Goal: Task Accomplishment & Management: Use online tool/utility

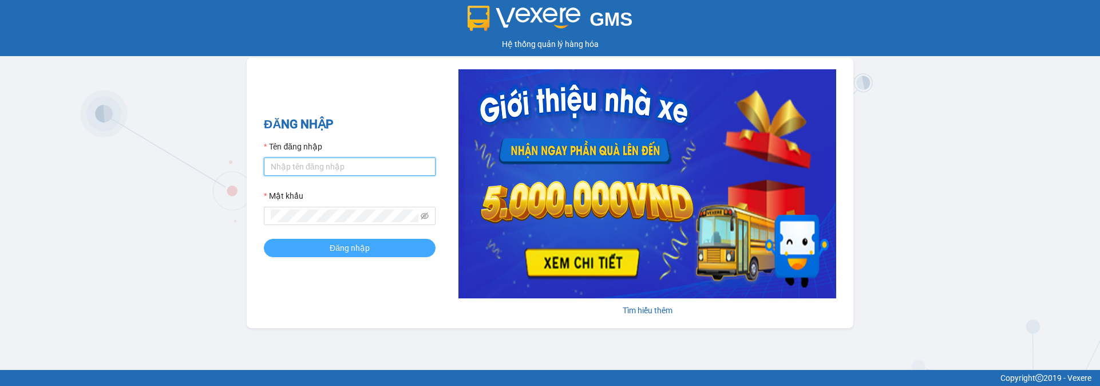
type input "[PERSON_NAME].locthuy"
click at [358, 246] on span "Đăng nhập" at bounding box center [350, 248] width 40 height 13
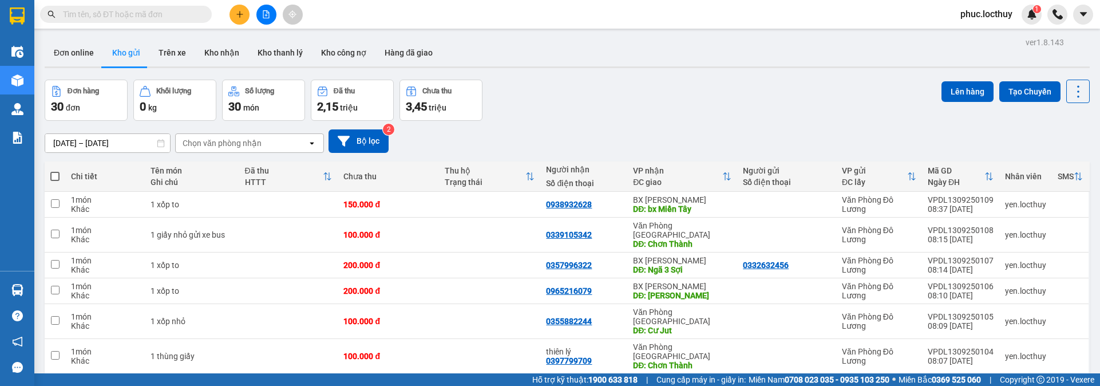
click at [668, 92] on div "Đơn hàng 30 đơn Khối lượng 0 kg Số lượng 30 món Đã thu 2,15 triệu Chưa thu 3,45…" at bounding box center [567, 100] width 1045 height 41
click at [590, 95] on div "Đơn hàng 30 đơn Khối lượng 0 kg Số lượng 30 món Đã thu 2,15 triệu Chưa thu 3,45…" at bounding box center [567, 100] width 1045 height 41
click at [264, 17] on icon "file-add" at bounding box center [266, 14] width 8 height 8
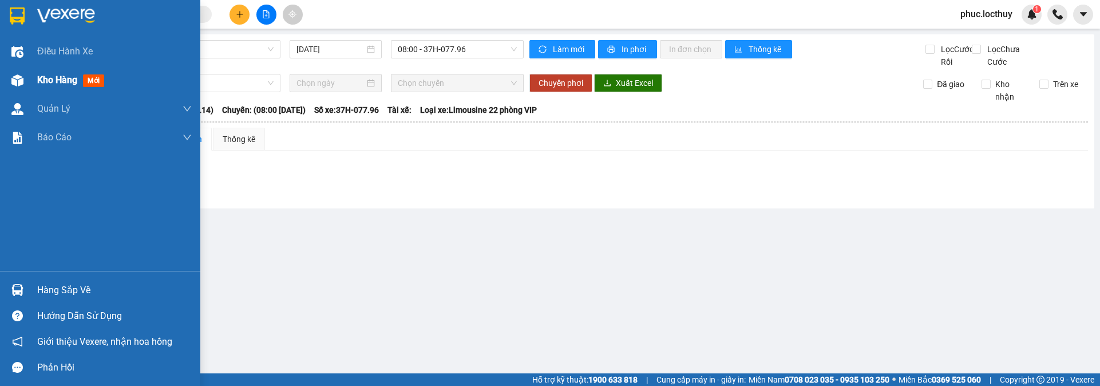
click at [26, 80] on div at bounding box center [17, 80] width 20 height 20
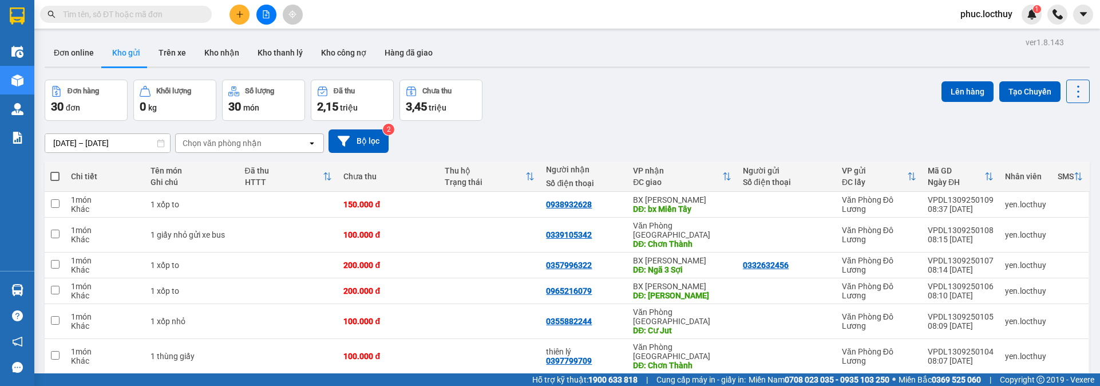
click at [227, 140] on div "Chọn văn phòng nhận" at bounding box center [222, 142] width 79 height 11
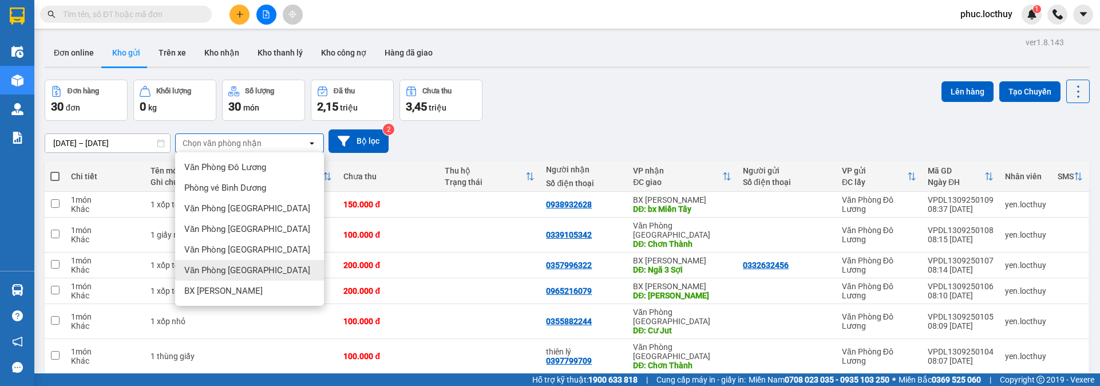
click at [238, 270] on span "Văn Phòng [GEOGRAPHIC_DATA]" at bounding box center [247, 269] width 126 height 11
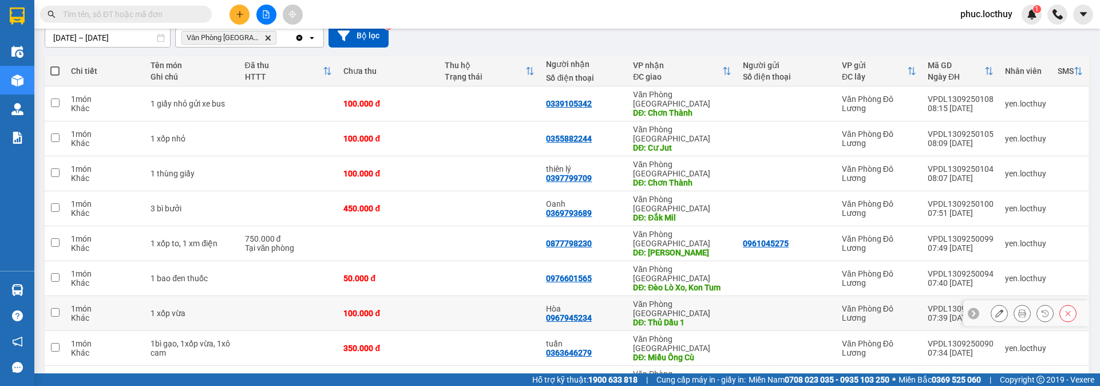
scroll to position [123, 0]
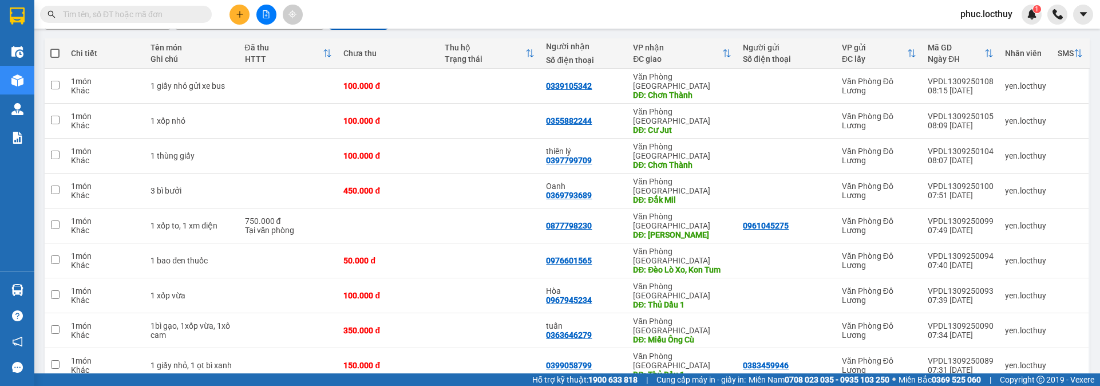
click at [1041, 314] on span "100 / trang" at bounding box center [1037, 319] width 41 height 11
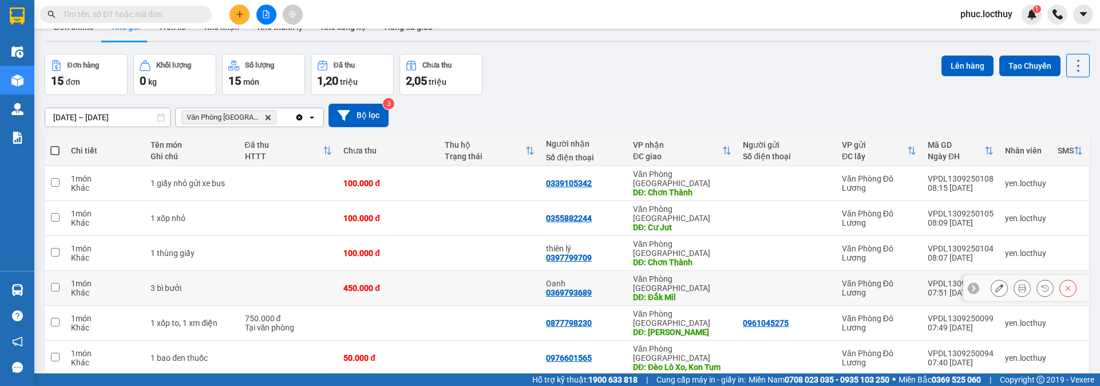
scroll to position [0, 0]
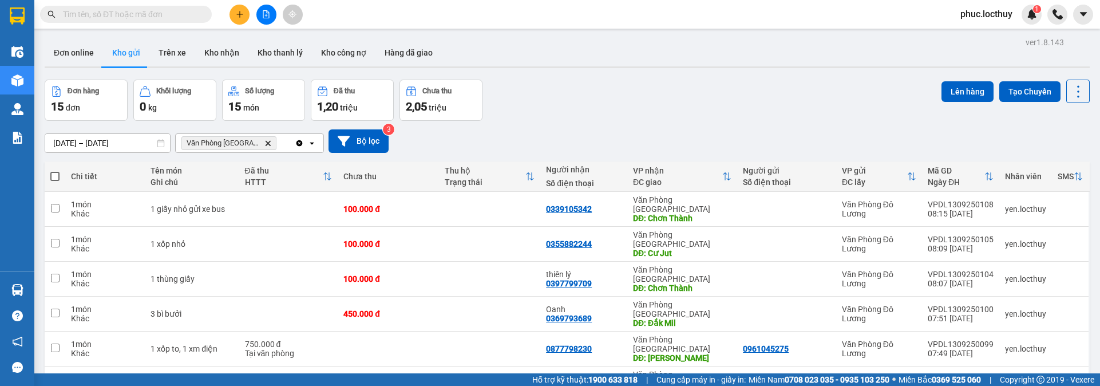
click at [54, 175] on span at bounding box center [54, 176] width 9 height 9
click at [55, 171] on input "checkbox" at bounding box center [55, 171] width 0 height 0
checkbox input "true"
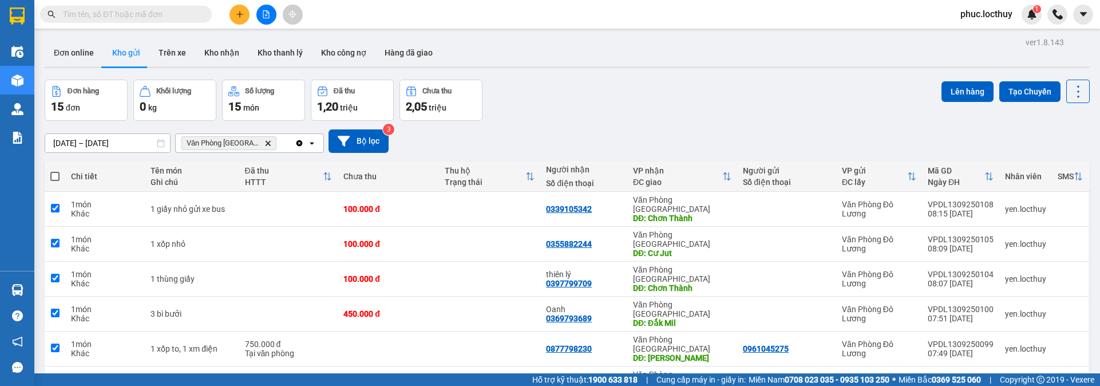
checkbox input "true"
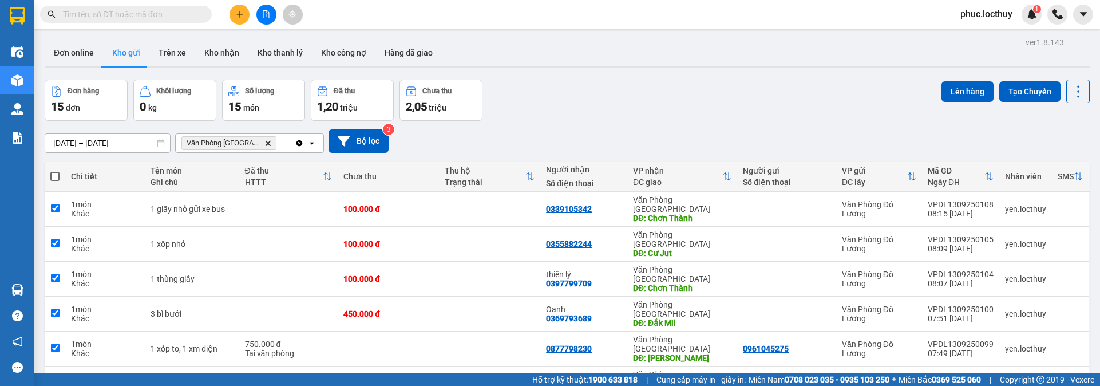
checkbox input "true"
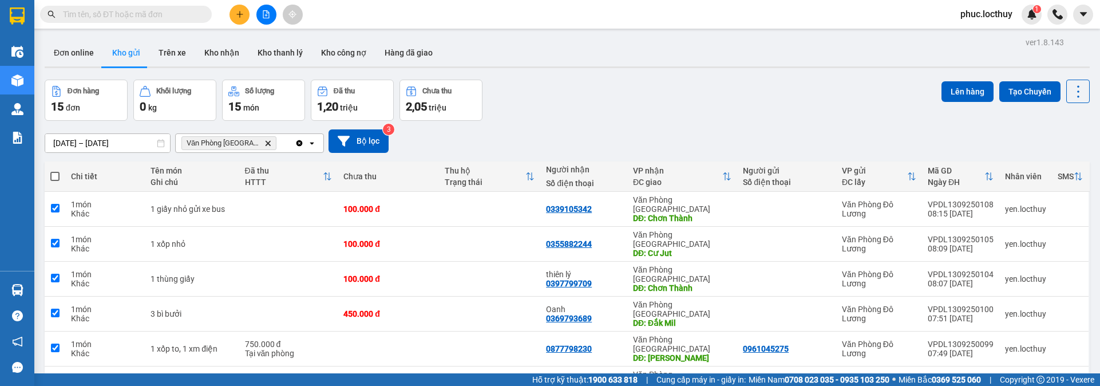
checkbox input "true"
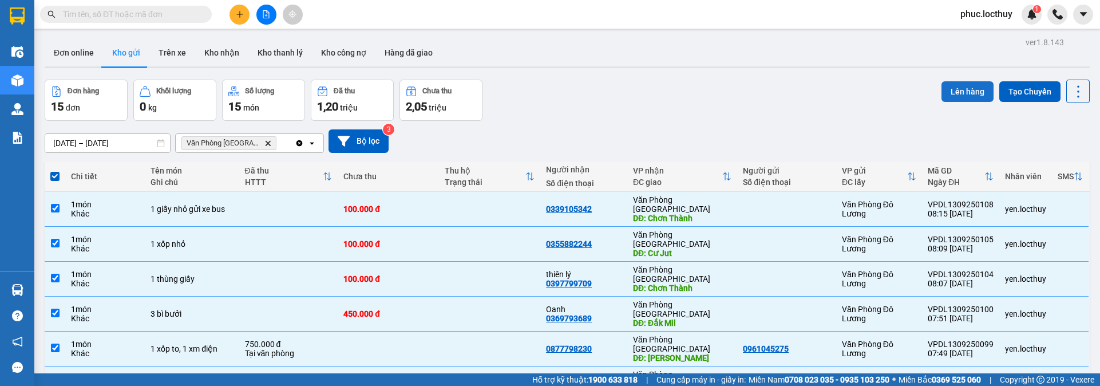
click at [952, 93] on button "Lên hàng" at bounding box center [968, 91] width 52 height 21
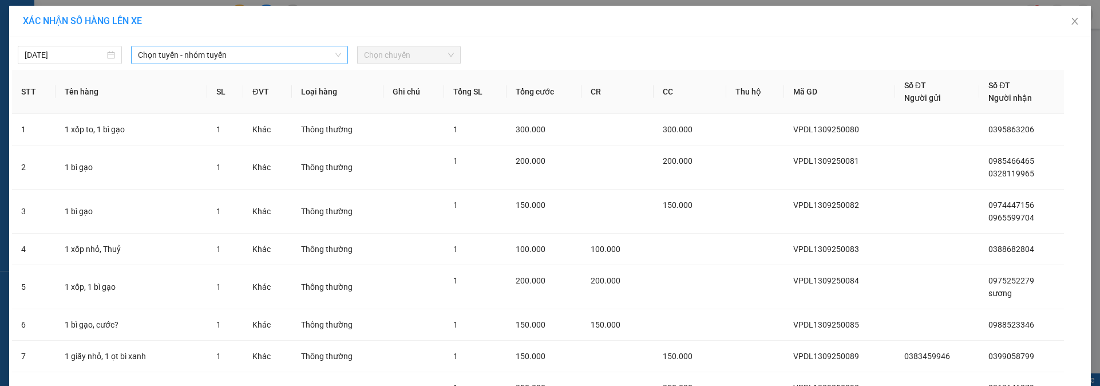
click at [167, 54] on span "Chọn tuyến - nhóm tuyến" at bounding box center [239, 54] width 203 height 17
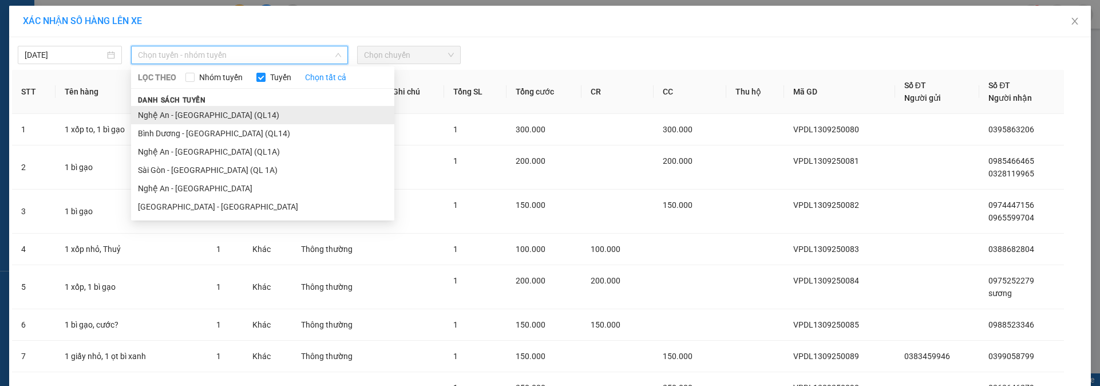
click at [190, 113] on li "Nghệ An - [GEOGRAPHIC_DATA] (QL14)" at bounding box center [262, 115] width 263 height 18
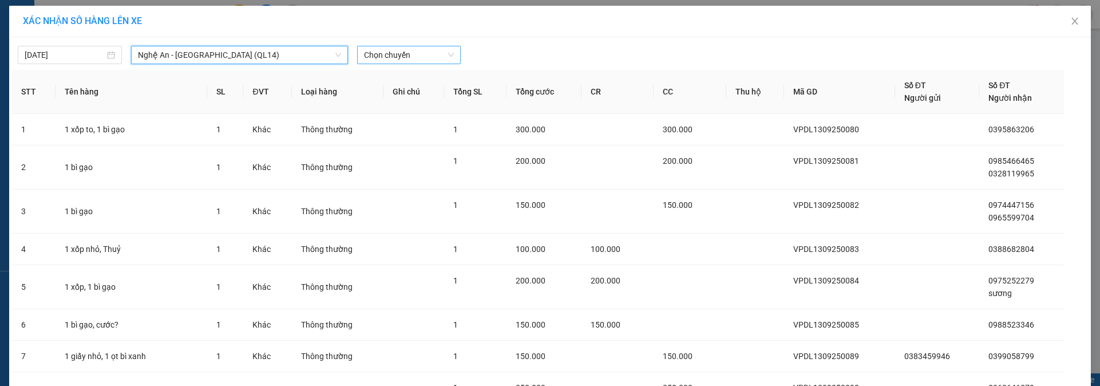
click at [398, 60] on span "Chọn chuyến" at bounding box center [409, 54] width 90 height 17
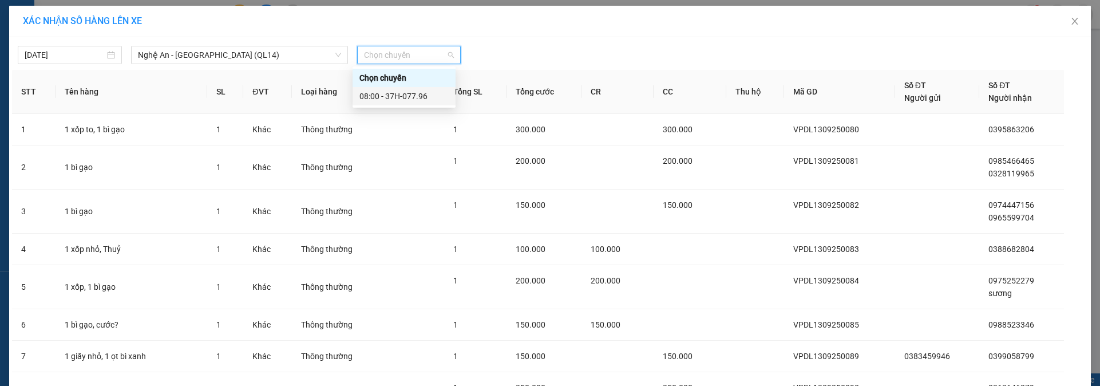
click at [400, 97] on div "08:00 - 37H-077.96" at bounding box center [403, 96] width 89 height 13
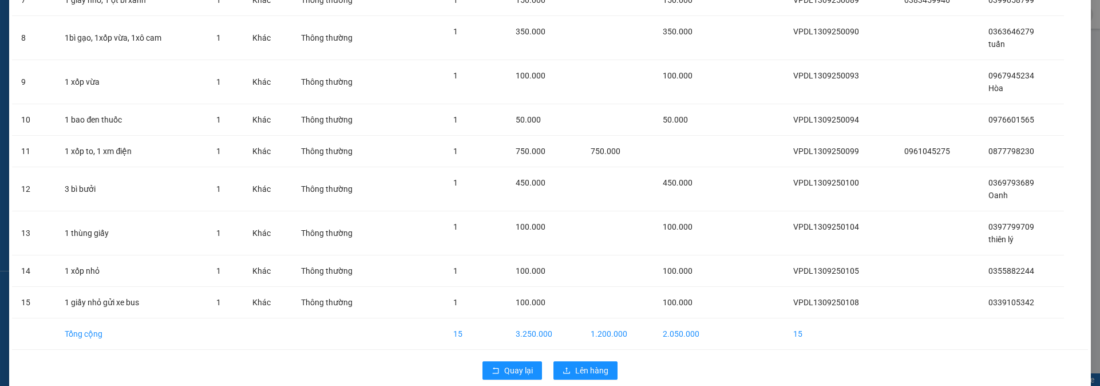
scroll to position [379, 0]
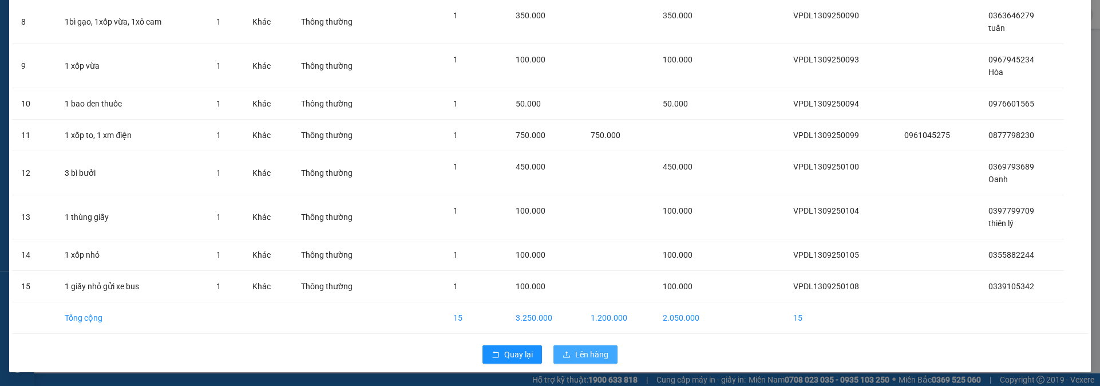
click at [575, 358] on span "Lên hàng" at bounding box center [591, 354] width 33 height 13
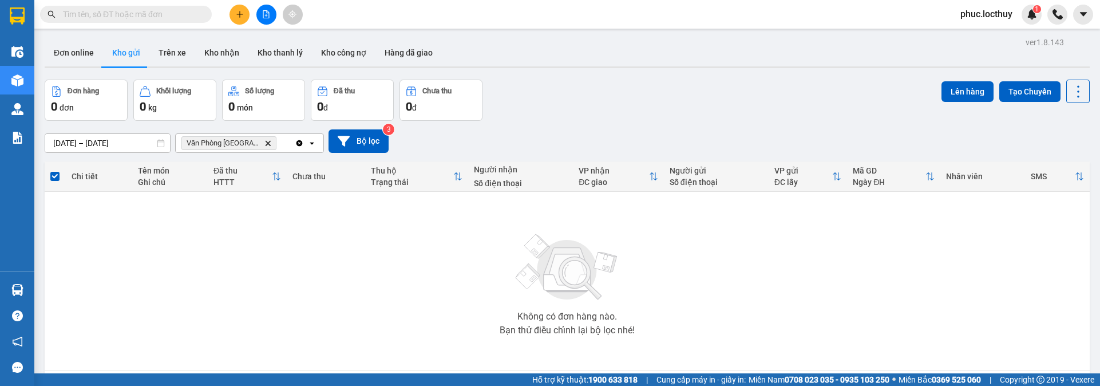
click at [266, 145] on icon "Văn Phòng Sài Gòn, close by backspace" at bounding box center [268, 142] width 5 height 5
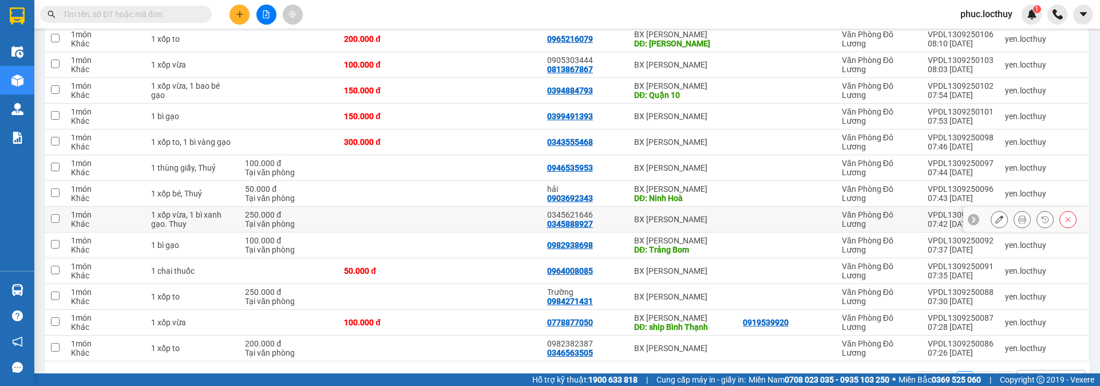
scroll to position [252, 0]
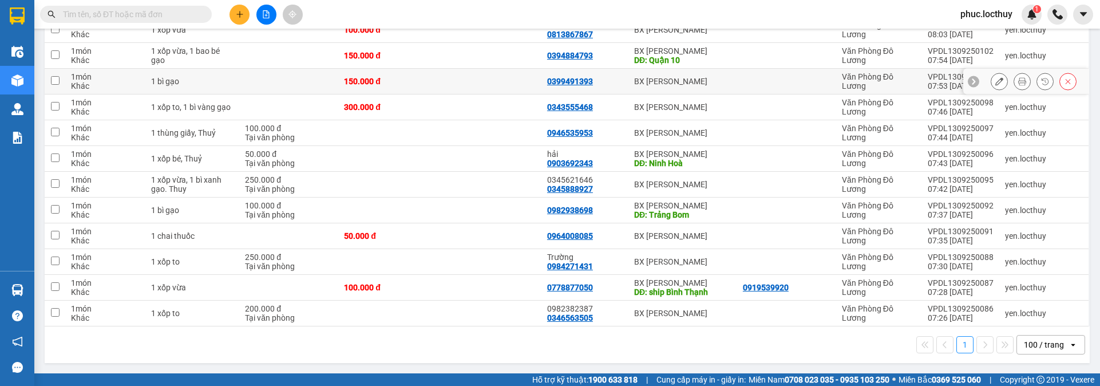
click at [63, 81] on td at bounding box center [55, 82] width 21 height 26
checkbox input "true"
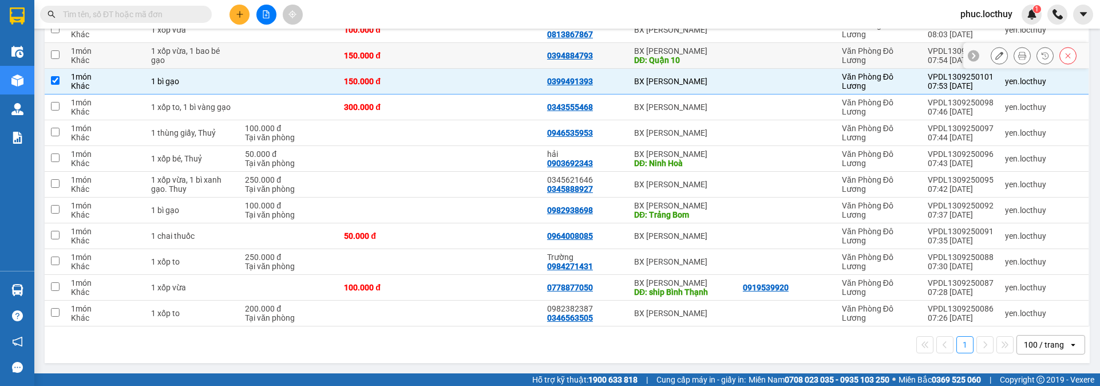
click at [55, 54] on input "checkbox" at bounding box center [55, 54] width 9 height 9
checkbox input "true"
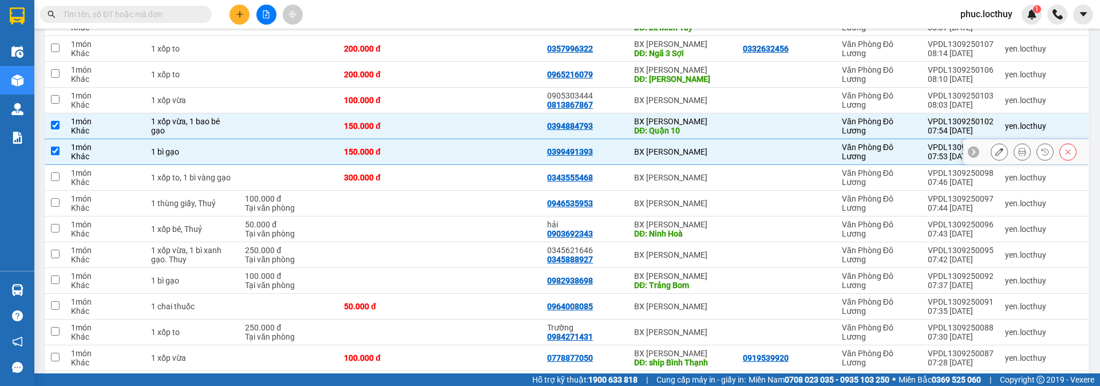
scroll to position [195, 0]
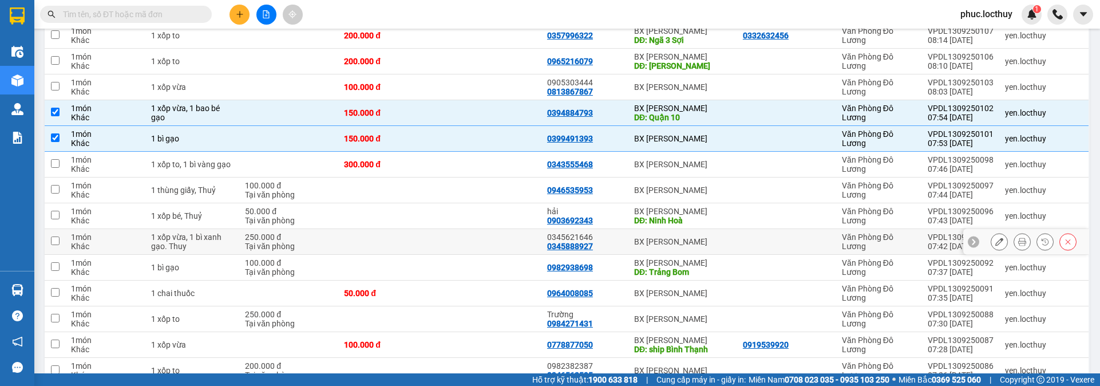
click at [58, 243] on input "checkbox" at bounding box center [55, 240] width 9 height 9
checkbox input "true"
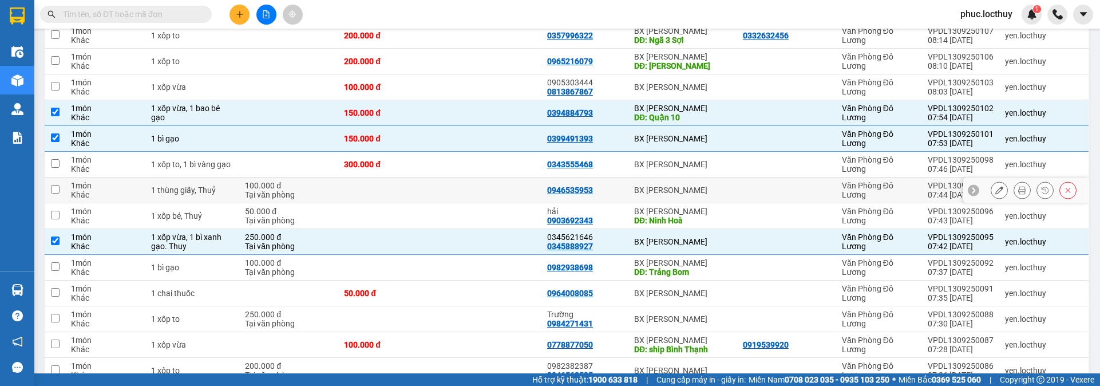
click at [57, 189] on input "checkbox" at bounding box center [55, 189] width 9 height 9
checkbox input "true"
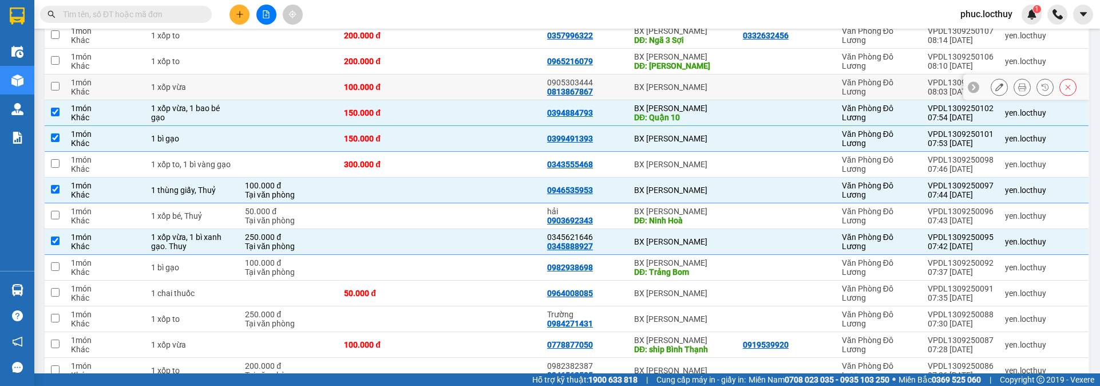
click at [56, 86] on input "checkbox" at bounding box center [55, 86] width 9 height 9
checkbox input "true"
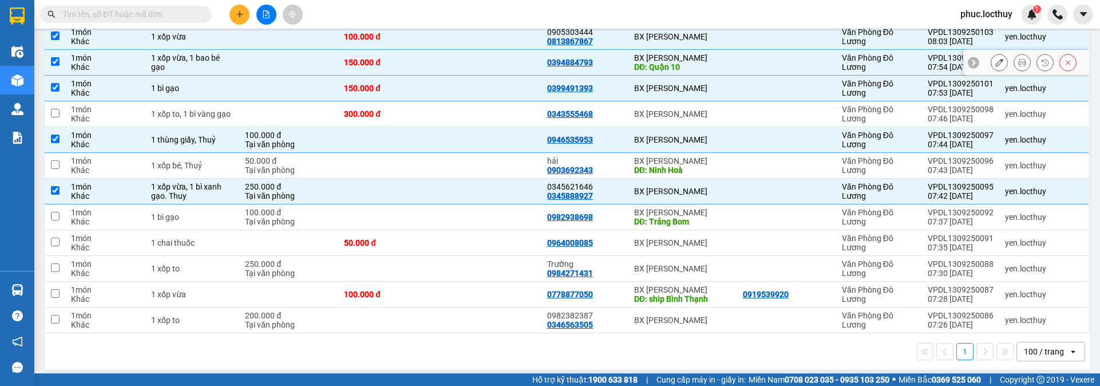
scroll to position [252, 0]
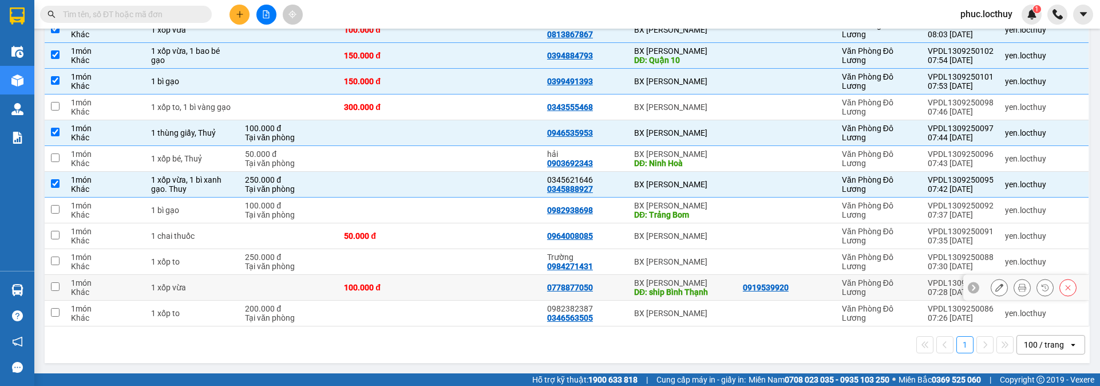
click at [57, 288] on input "checkbox" at bounding box center [55, 286] width 9 height 9
checkbox input "true"
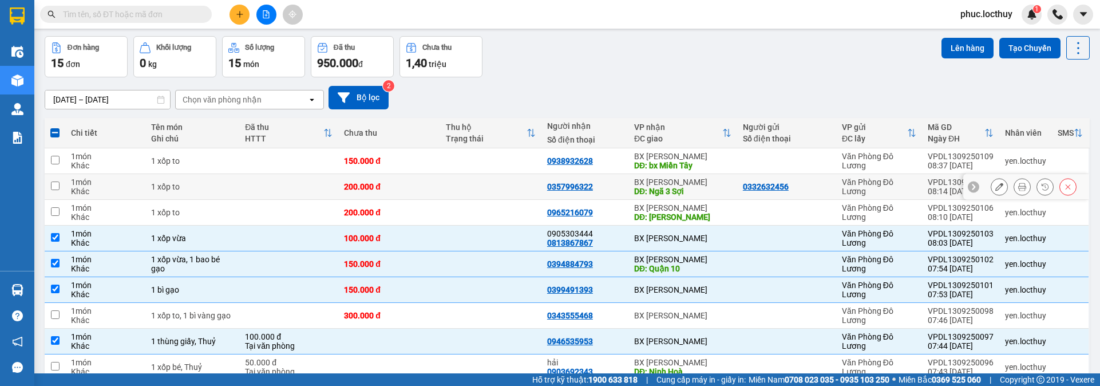
scroll to position [0, 0]
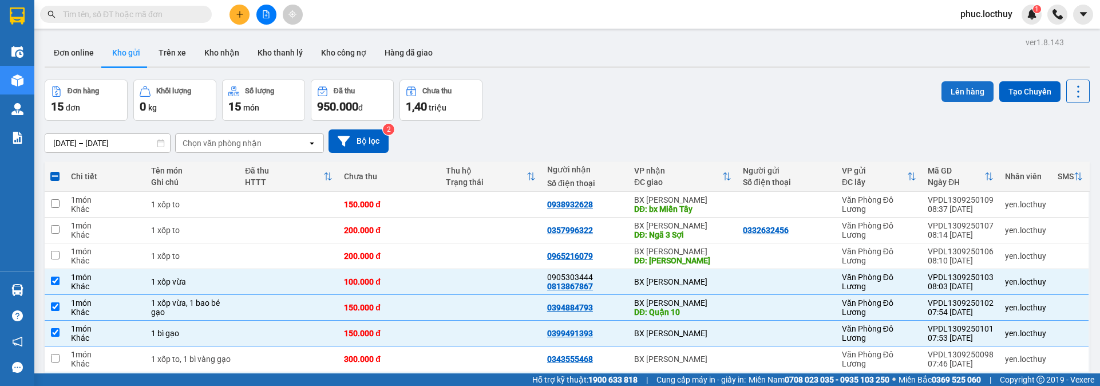
click at [975, 87] on button "Lên hàng" at bounding box center [968, 91] width 52 height 21
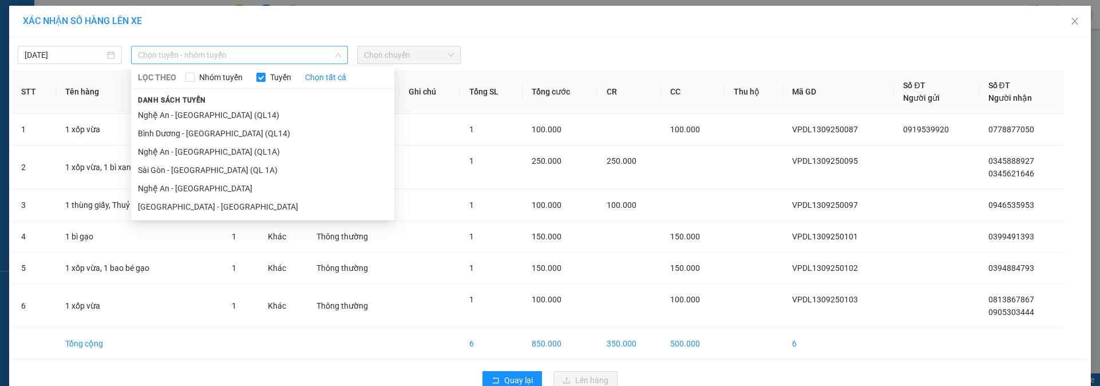
click at [184, 54] on span "Chọn tuyến - nhóm tuyến" at bounding box center [239, 54] width 203 height 17
click at [189, 153] on li "Nghệ An - [GEOGRAPHIC_DATA] (QL1A)" at bounding box center [262, 152] width 263 height 18
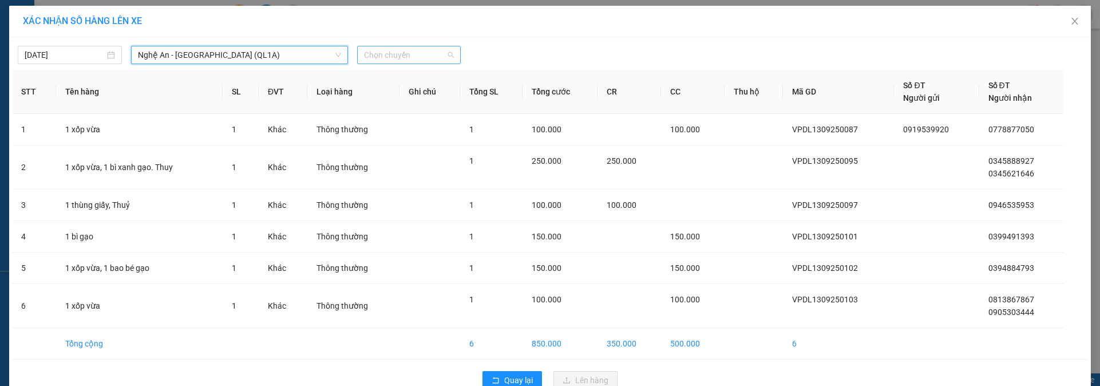
click at [390, 58] on span "Chọn chuyến" at bounding box center [409, 54] width 90 height 17
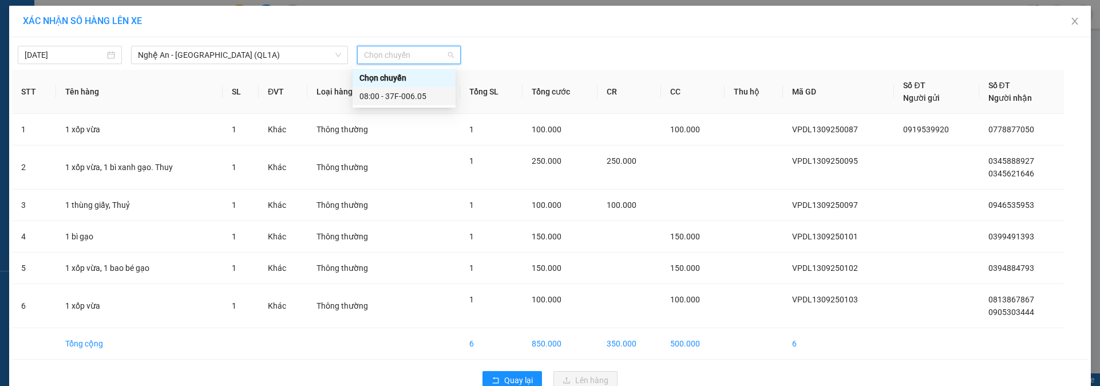
click at [402, 97] on div "08:00 - 37F-006.05" at bounding box center [403, 96] width 89 height 13
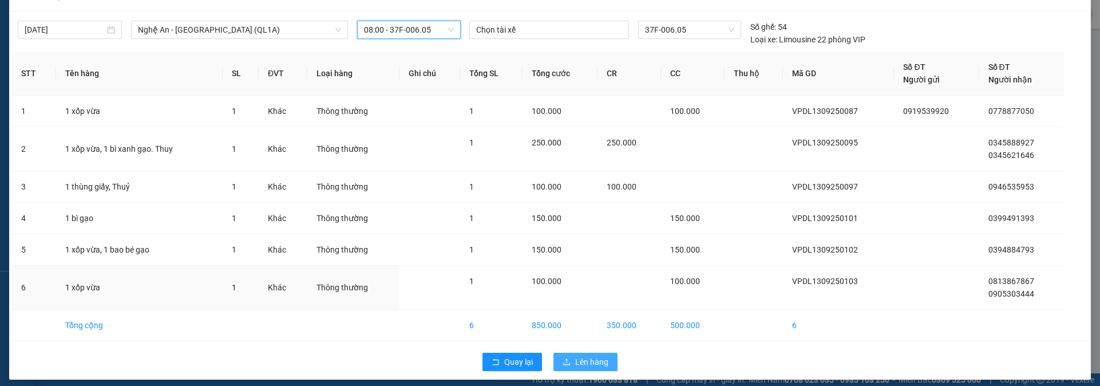
scroll to position [33, 0]
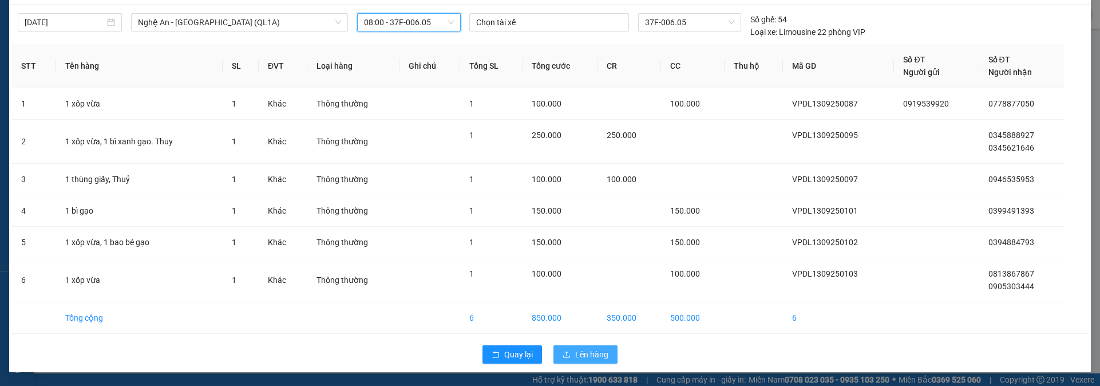
click at [575, 351] on span "Lên hàng" at bounding box center [591, 354] width 33 height 13
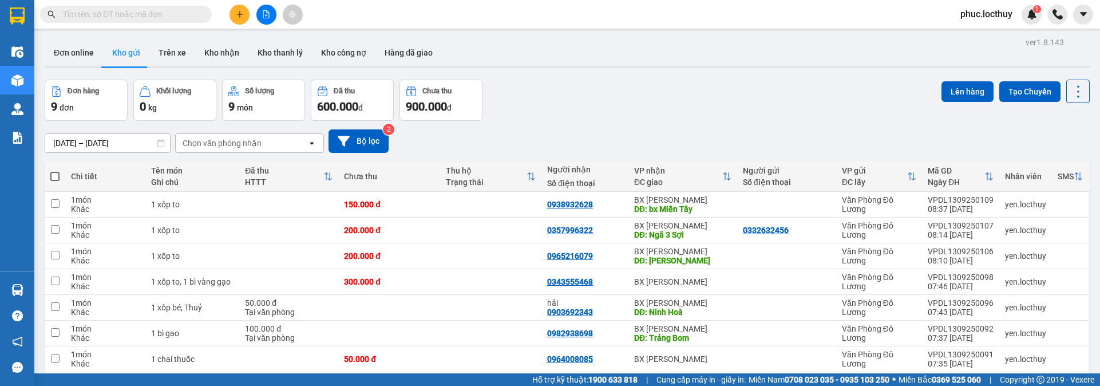
click at [56, 176] on span at bounding box center [54, 176] width 9 height 9
click at [55, 171] on input "checkbox" at bounding box center [55, 171] width 0 height 0
checkbox input "true"
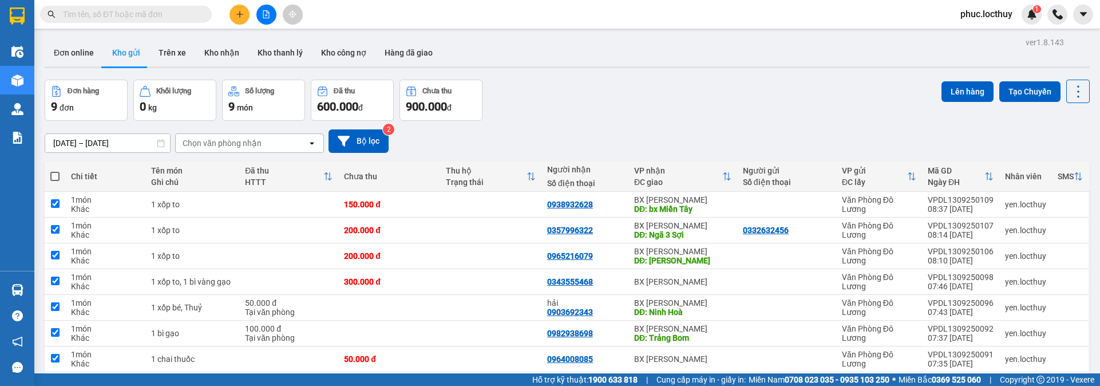
checkbox input "true"
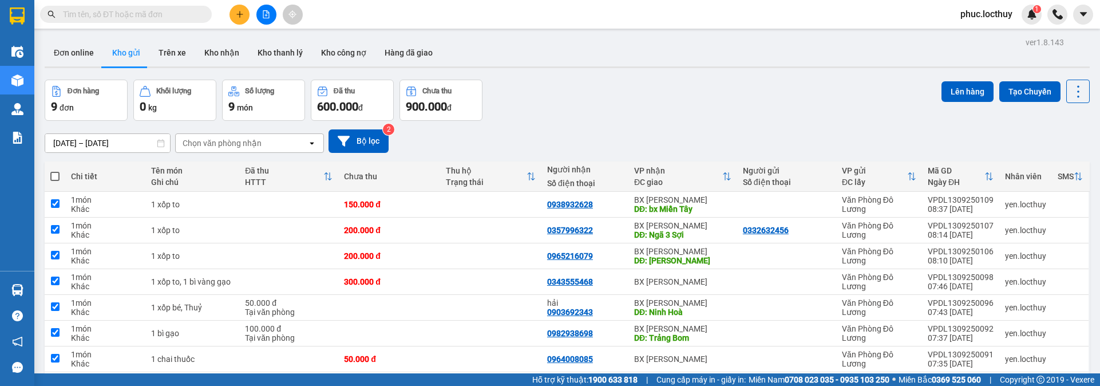
checkbox input "true"
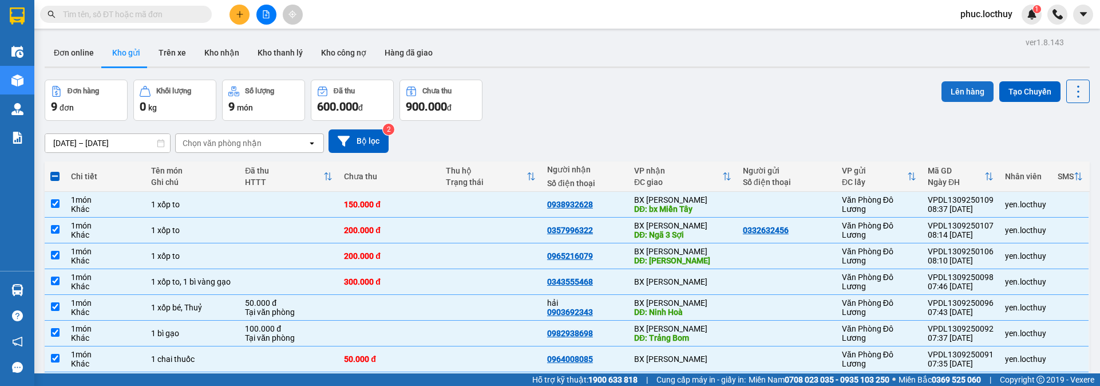
click at [954, 98] on button "Lên hàng" at bounding box center [968, 91] width 52 height 21
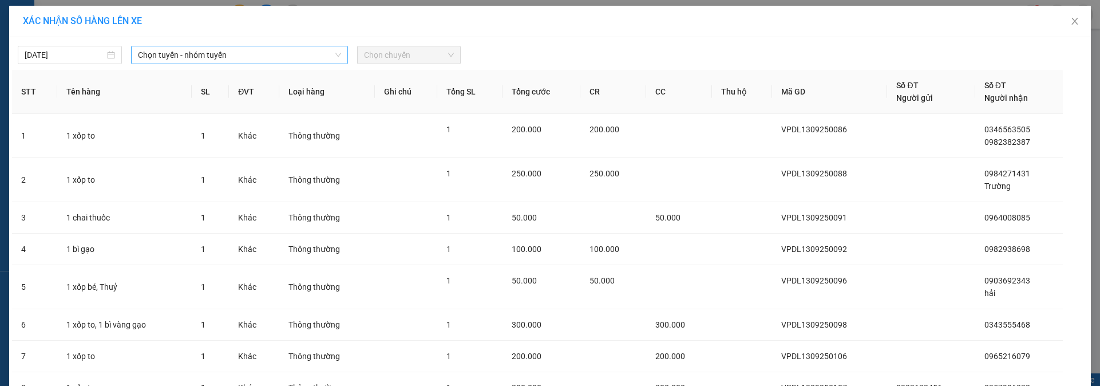
click at [161, 58] on span "Chọn tuyến - nhóm tuyến" at bounding box center [239, 54] width 203 height 17
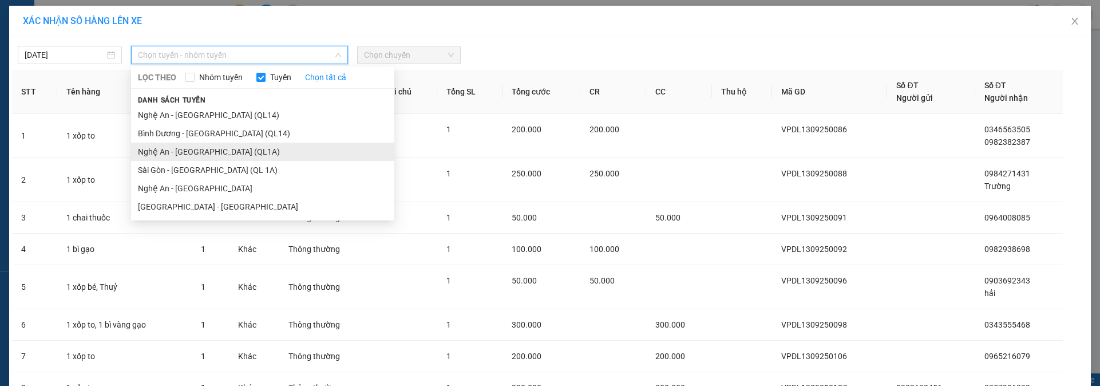
click at [194, 148] on li "Nghệ An - [GEOGRAPHIC_DATA] (QL1A)" at bounding box center [262, 152] width 263 height 18
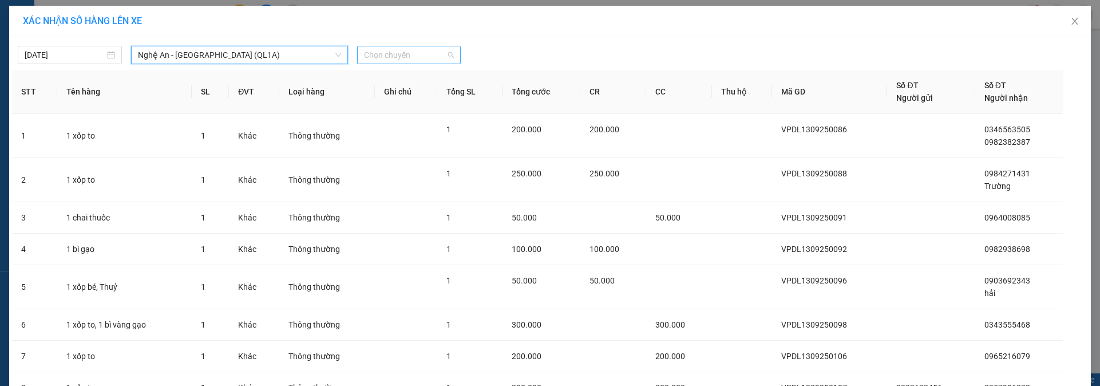
click at [390, 53] on span "Chọn chuyến" at bounding box center [409, 54] width 90 height 17
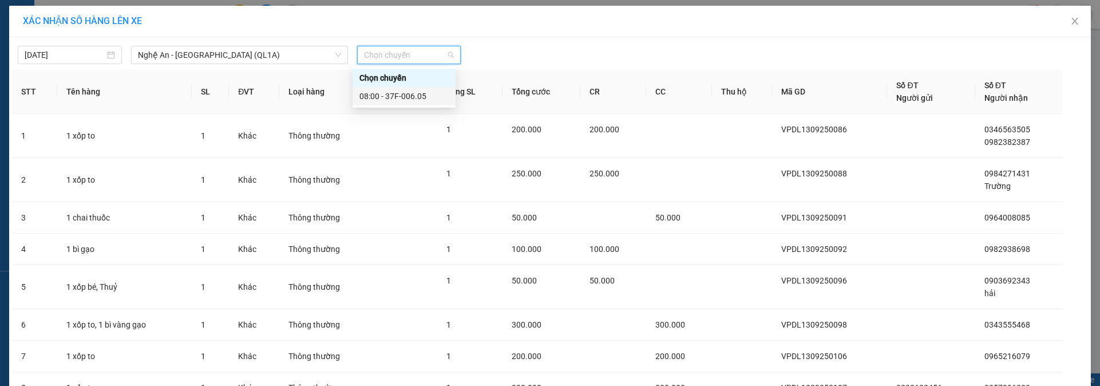
click at [408, 97] on div "08:00 - 37F-006.05" at bounding box center [403, 96] width 89 height 13
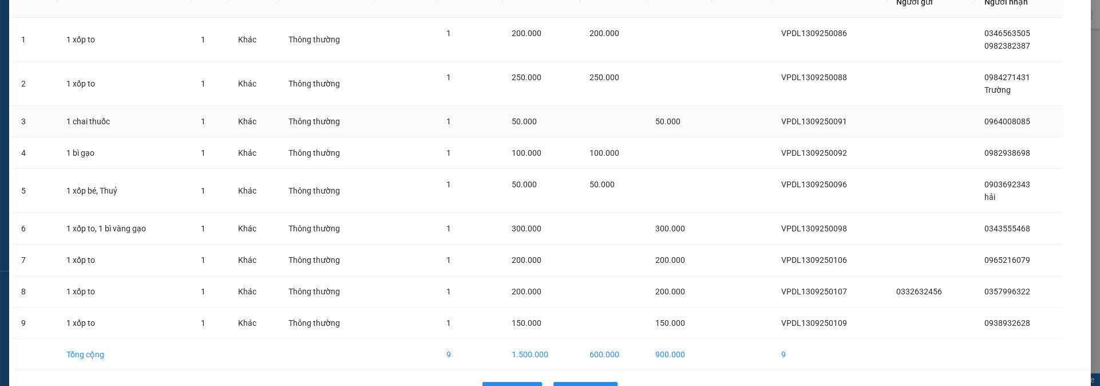
scroll to position [140, 0]
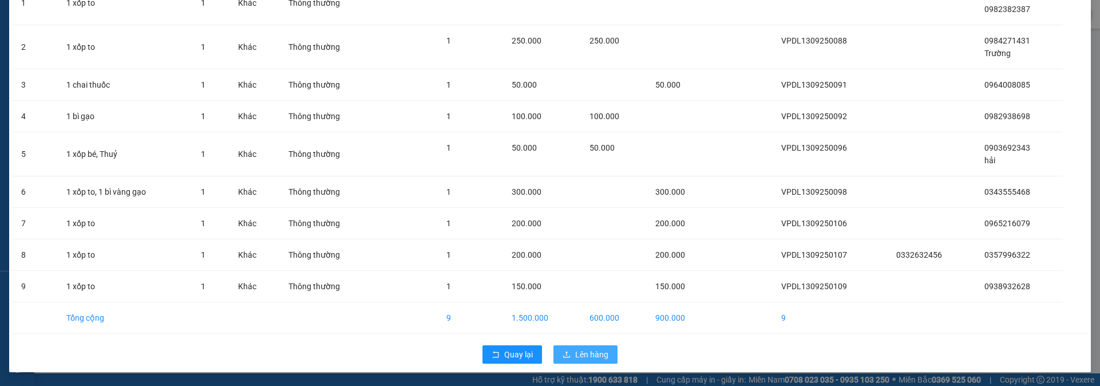
click at [578, 352] on span "Lên hàng" at bounding box center [591, 354] width 33 height 13
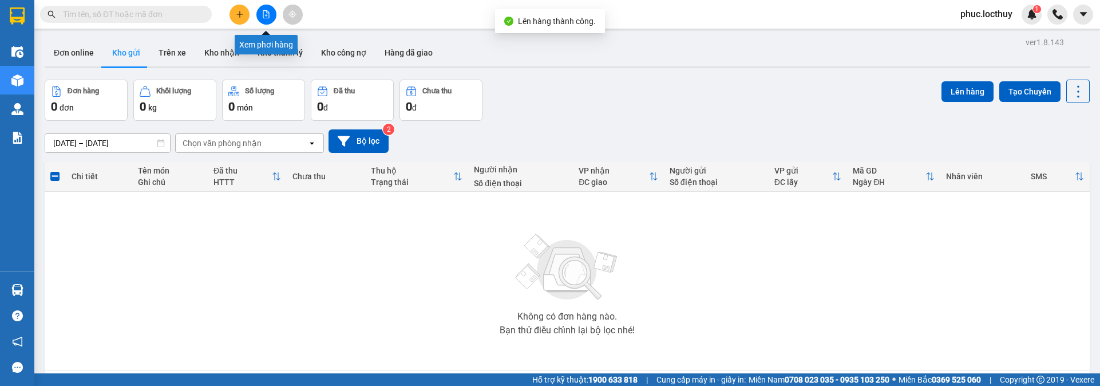
click at [270, 11] on icon "file-add" at bounding box center [266, 14] width 8 height 8
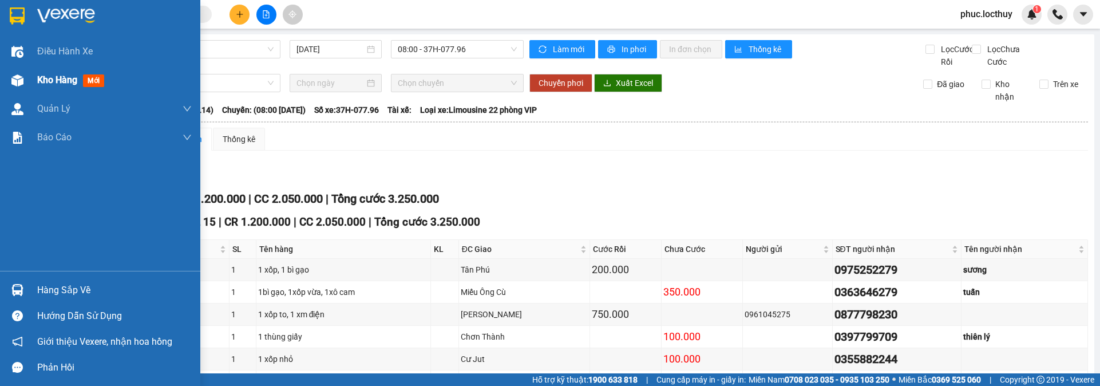
click at [24, 81] on div at bounding box center [17, 80] width 20 height 20
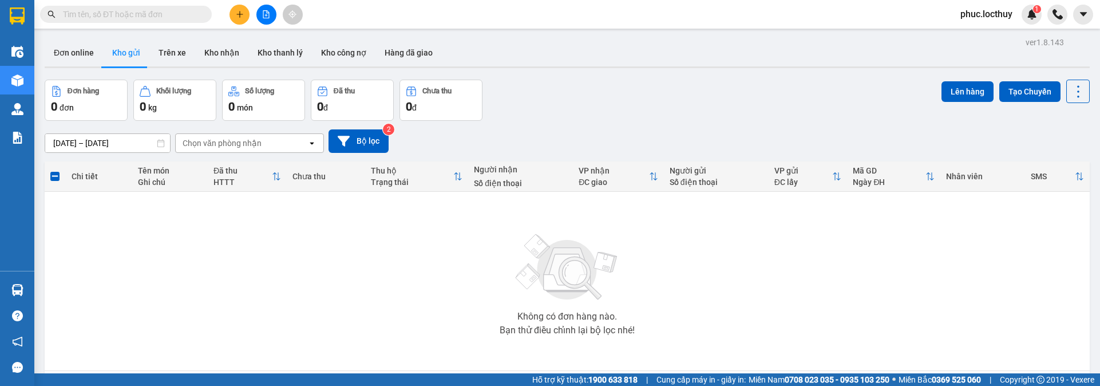
click at [281, 14] on div at bounding box center [266, 15] width 86 height 20
click at [267, 13] on icon "file-add" at bounding box center [266, 14] width 6 height 8
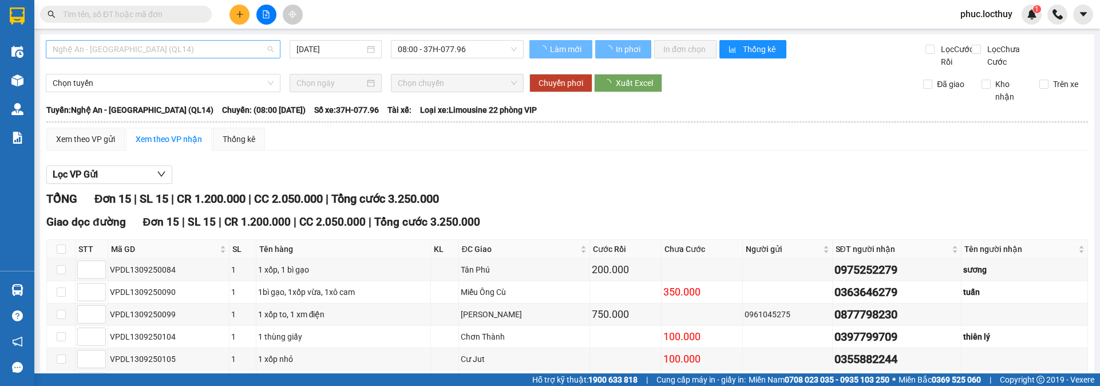
click at [164, 53] on span "Nghệ An - [GEOGRAPHIC_DATA] (QL14)" at bounding box center [163, 49] width 221 height 17
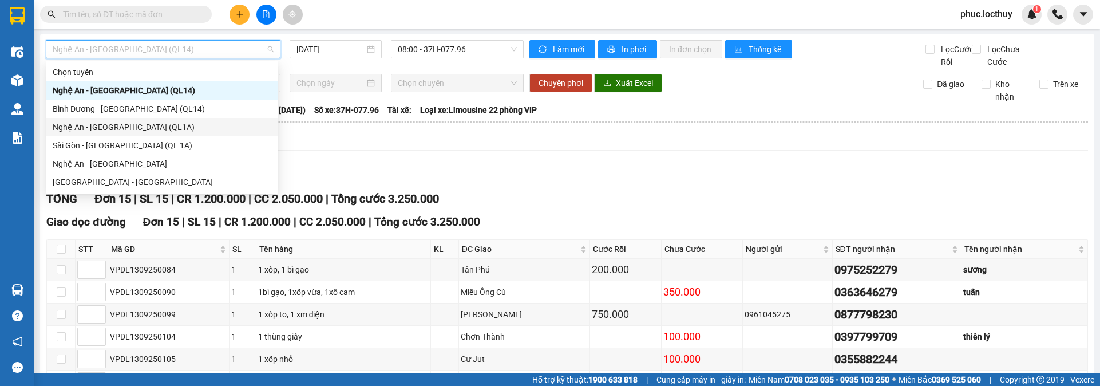
click at [118, 128] on div "Nghệ An - [GEOGRAPHIC_DATA] (QL1A)" at bounding box center [162, 127] width 219 height 13
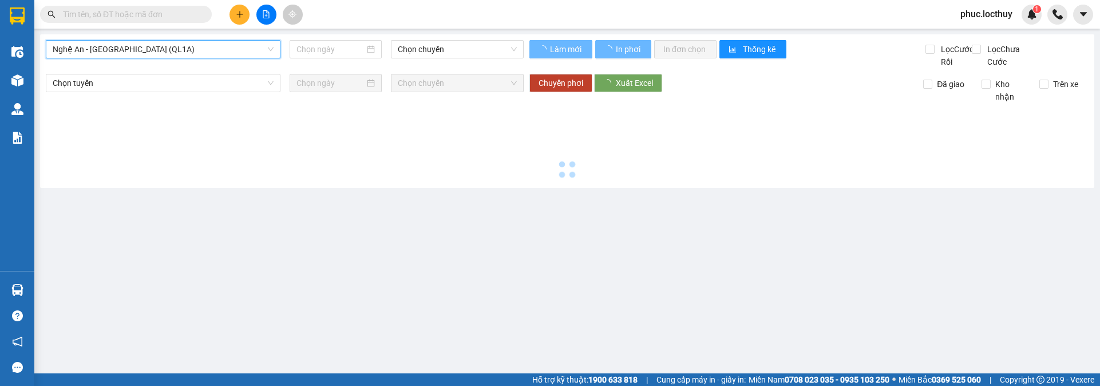
type input "[DATE]"
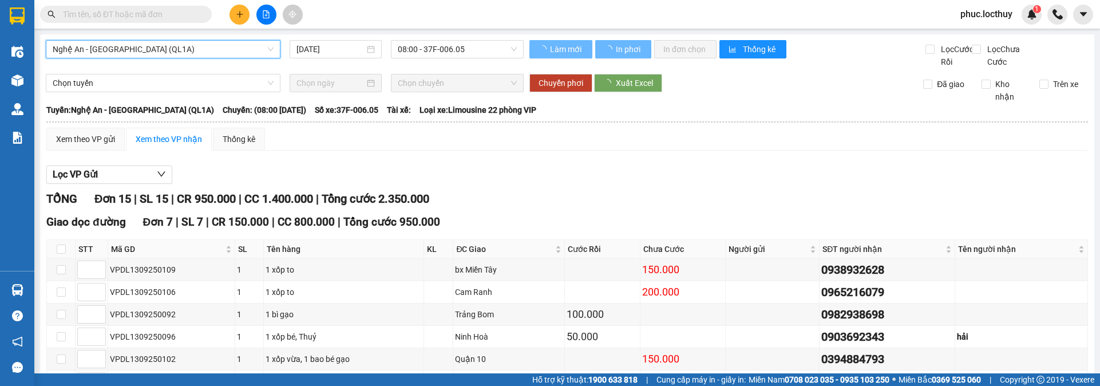
scroll to position [57, 0]
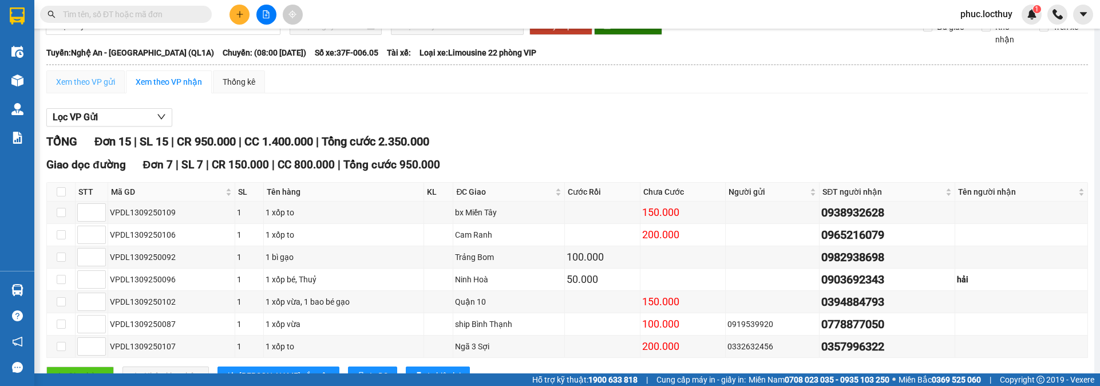
click at [96, 93] on div "Xem theo VP gửi" at bounding box center [85, 81] width 78 height 23
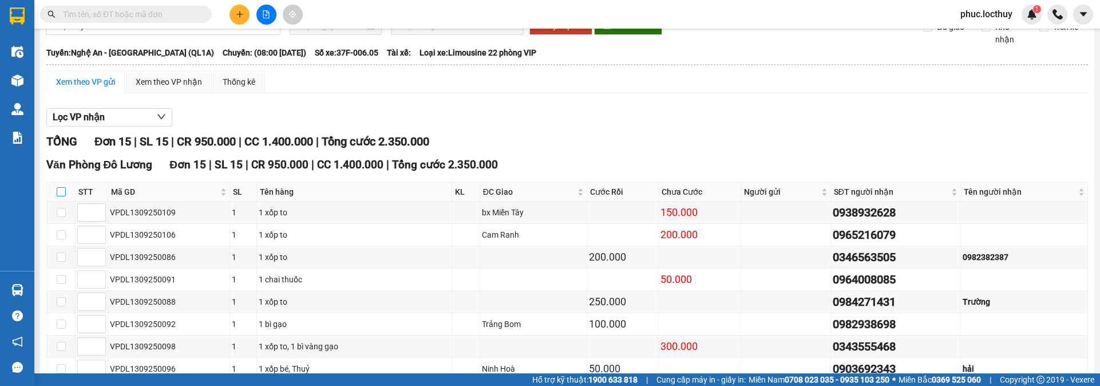
click at [64, 198] on label at bounding box center [61, 191] width 9 height 13
click at [64, 196] on input "checkbox" at bounding box center [61, 191] width 9 height 9
checkbox input "true"
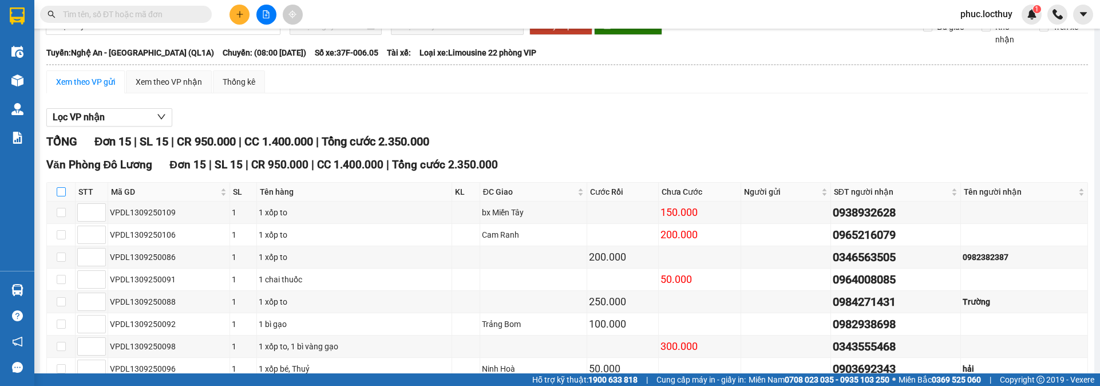
checkbox input "true"
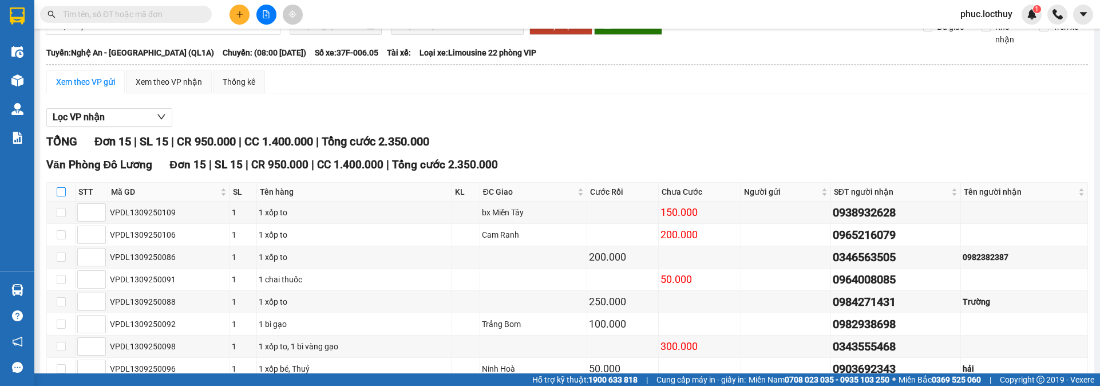
checkbox input "true"
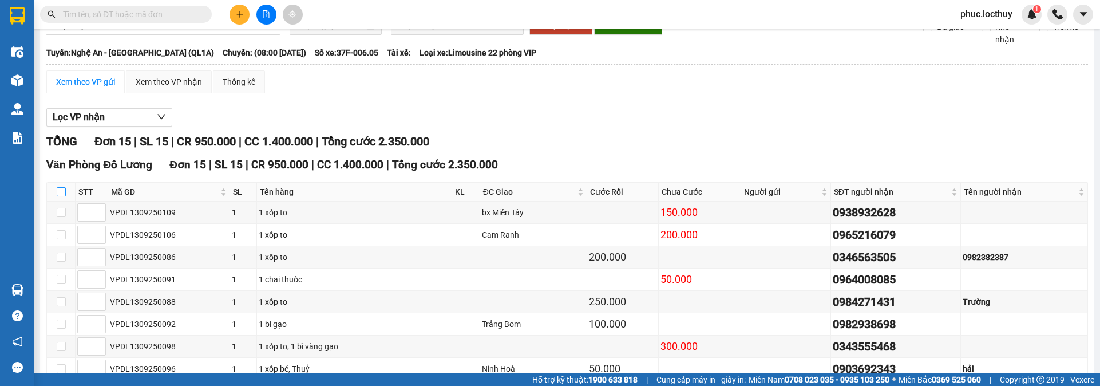
checkbox input "true"
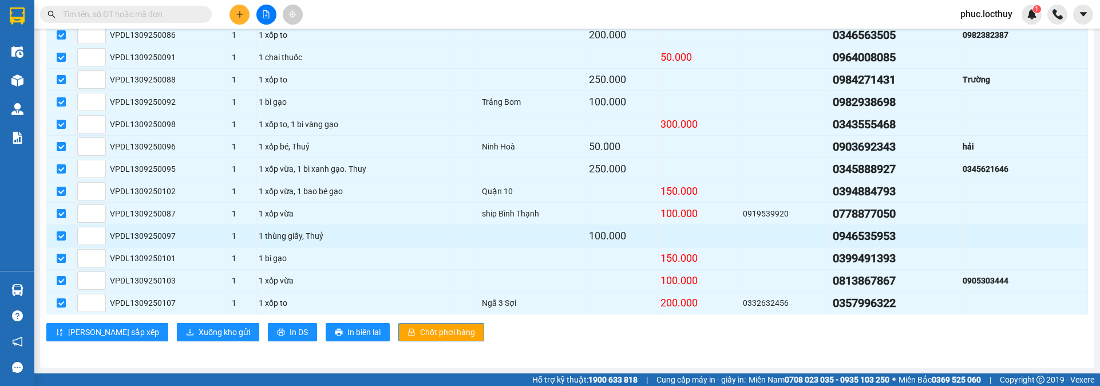
scroll to position [292, 0]
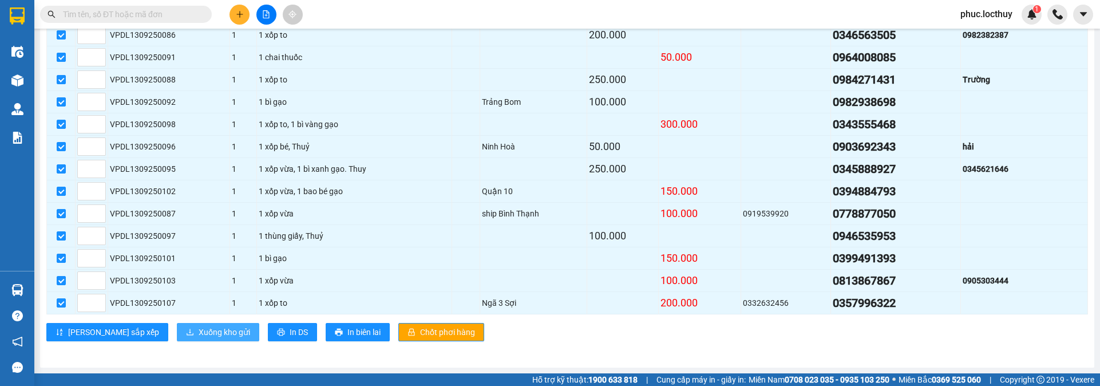
click at [199, 338] on span "Xuống kho gửi" at bounding box center [225, 332] width 52 height 13
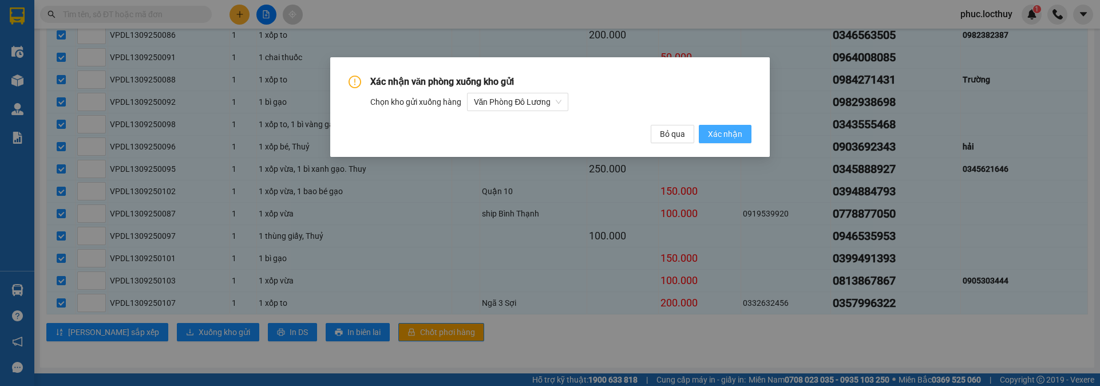
click at [730, 133] on span "Xác nhận" at bounding box center [725, 134] width 34 height 13
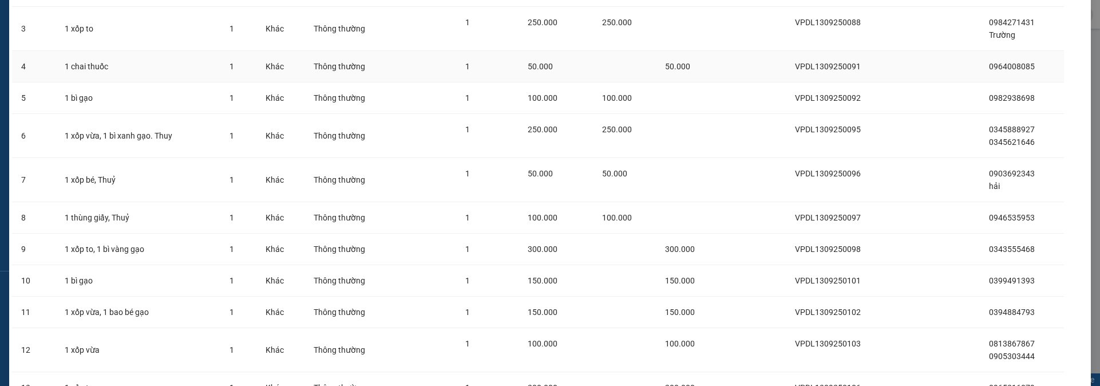
scroll to position [329, 0]
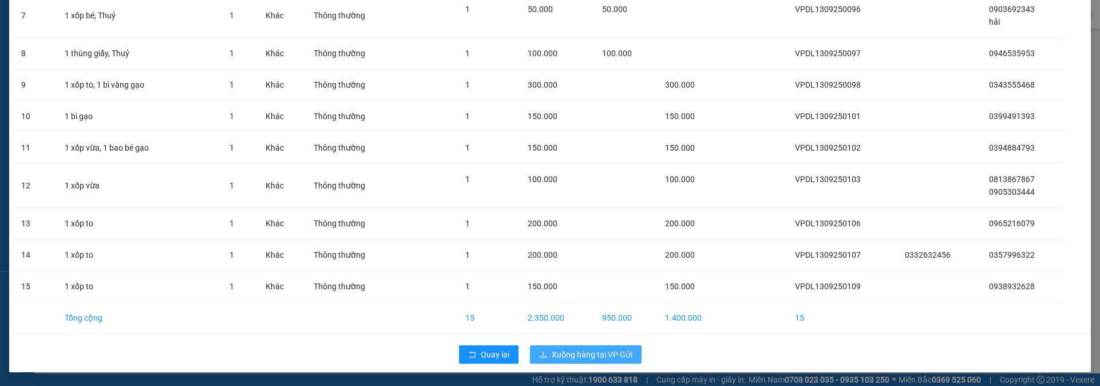
click at [558, 349] on span "Xuống hàng tại VP Gửi" at bounding box center [592, 354] width 81 height 13
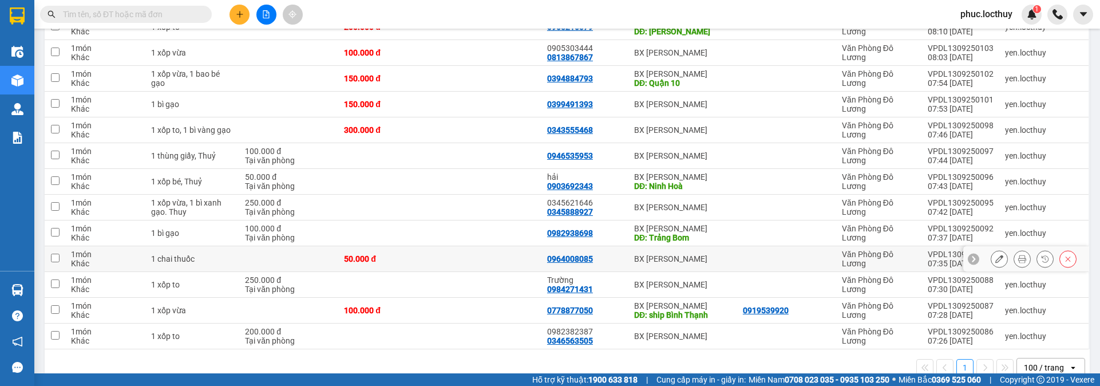
scroll to position [252, 0]
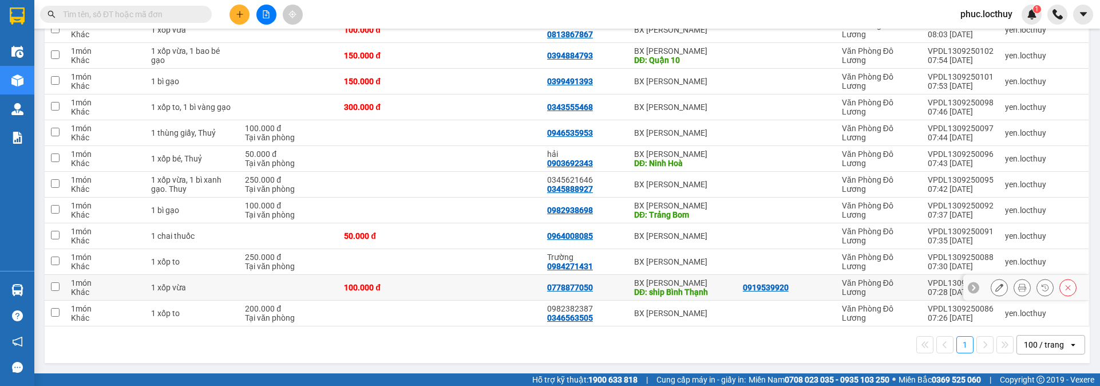
click at [59, 287] on input "checkbox" at bounding box center [55, 286] width 9 height 9
checkbox input "true"
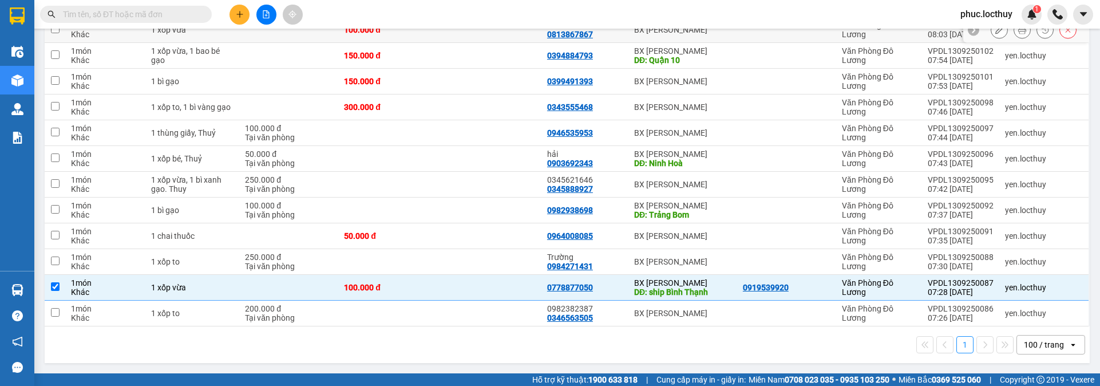
click at [54, 31] on input "checkbox" at bounding box center [55, 29] width 9 height 9
checkbox input "true"
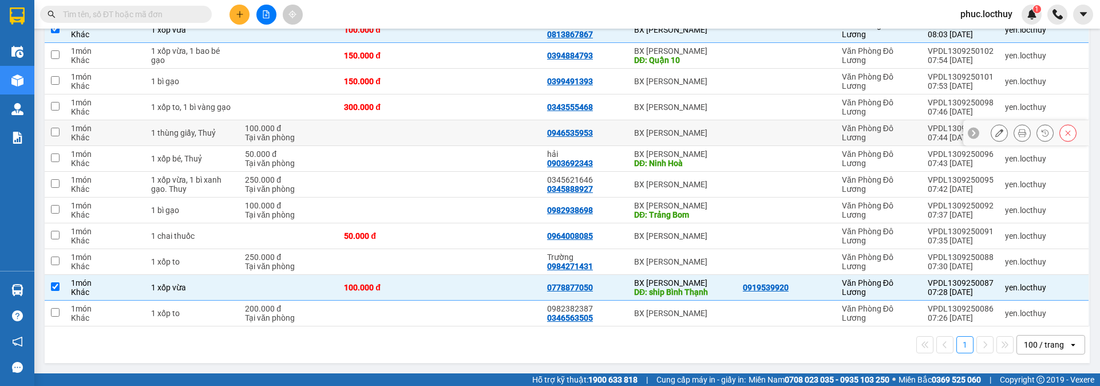
click at [52, 131] on input "checkbox" at bounding box center [55, 132] width 9 height 9
checkbox input "true"
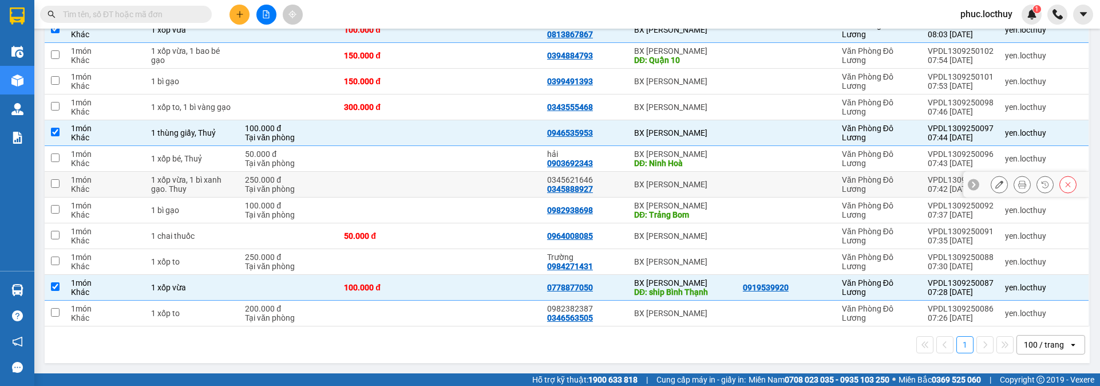
click at [50, 182] on td at bounding box center [55, 185] width 21 height 26
checkbox input "true"
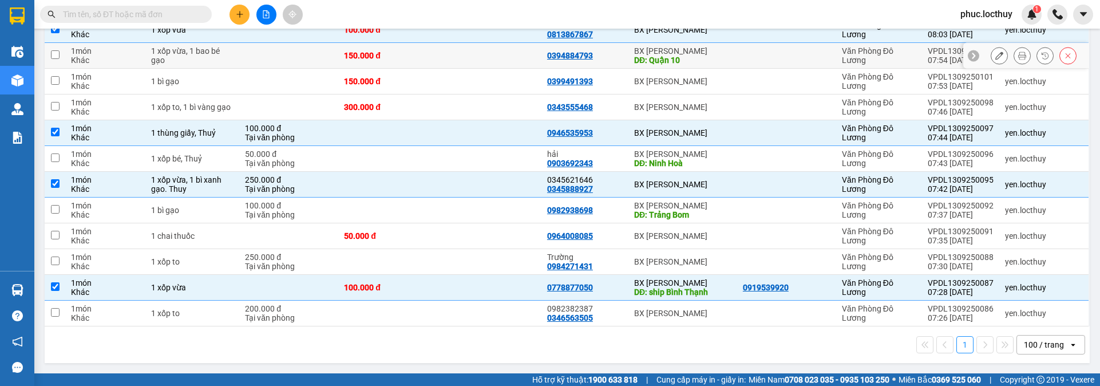
click at [58, 54] on input "checkbox" at bounding box center [55, 54] width 9 height 9
checkbox input "true"
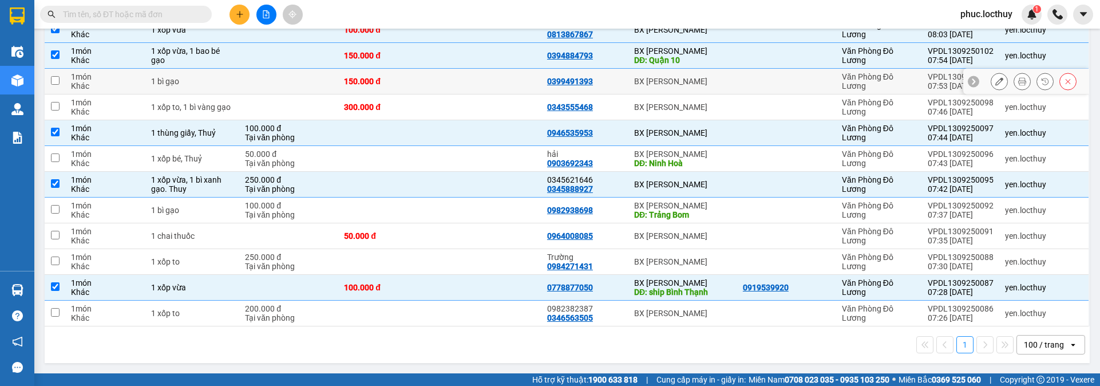
click at [59, 80] on td at bounding box center [55, 82] width 21 height 26
checkbox input "true"
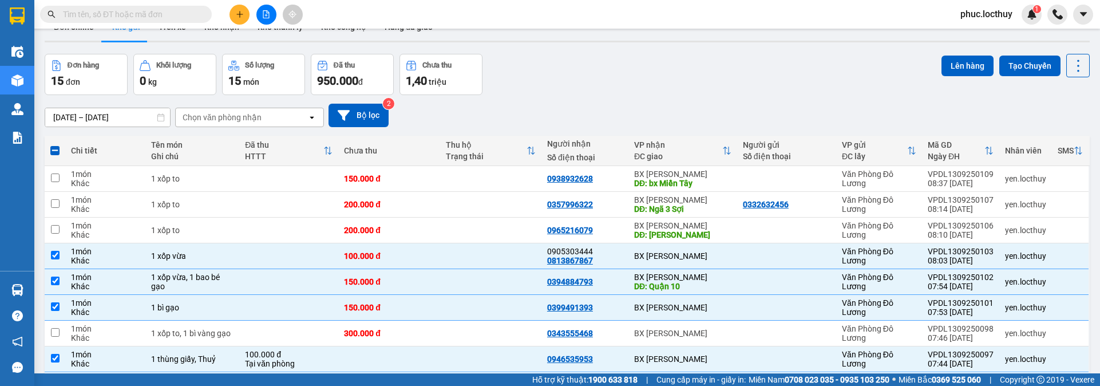
scroll to position [23, 0]
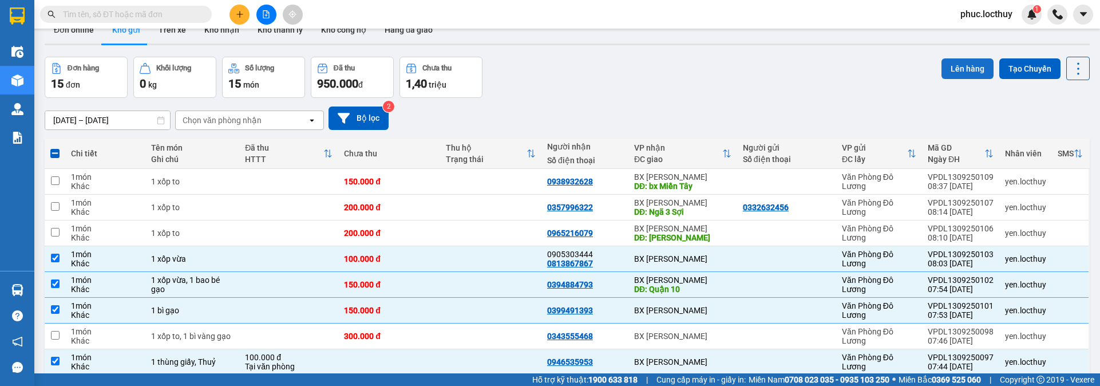
click at [951, 69] on button "Lên hàng" at bounding box center [968, 68] width 52 height 21
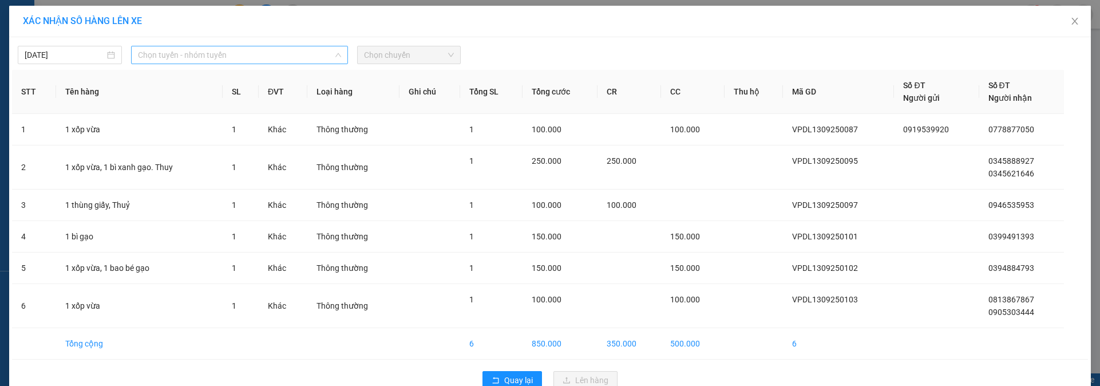
click at [192, 53] on span "Chọn tuyến - nhóm tuyến" at bounding box center [239, 54] width 203 height 17
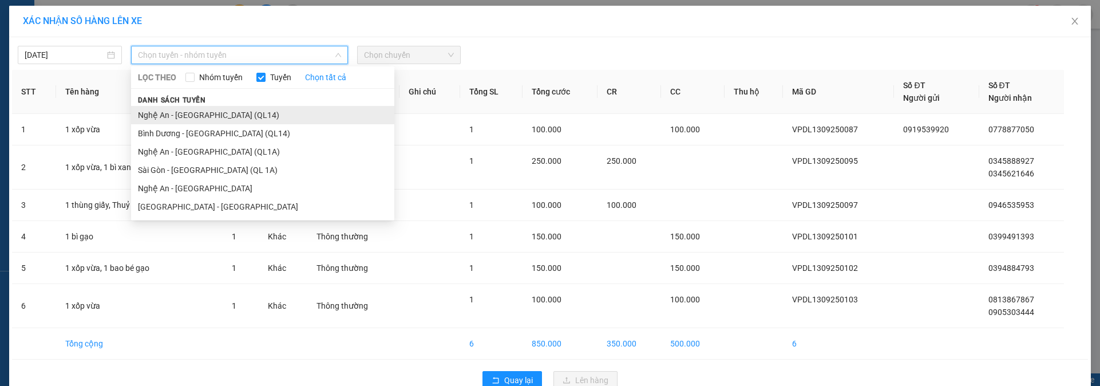
click at [200, 116] on li "Nghệ An - [GEOGRAPHIC_DATA] (QL14)" at bounding box center [262, 115] width 263 height 18
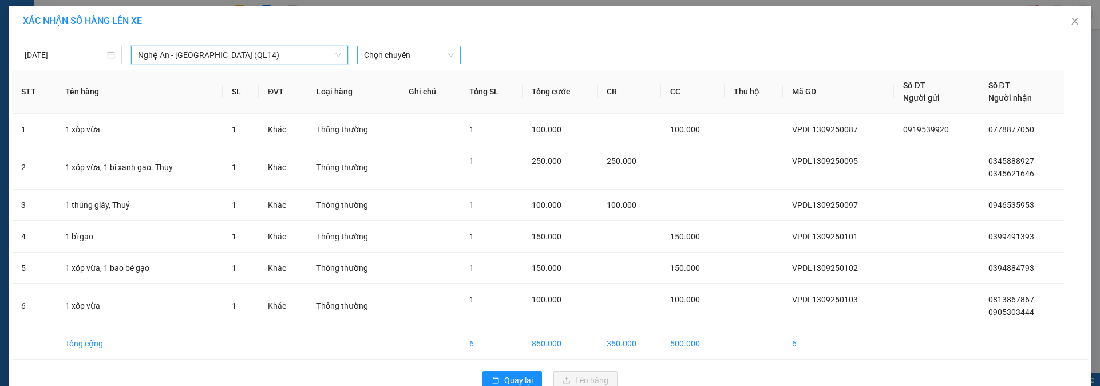
click at [388, 54] on span "Chọn chuyến" at bounding box center [409, 54] width 90 height 17
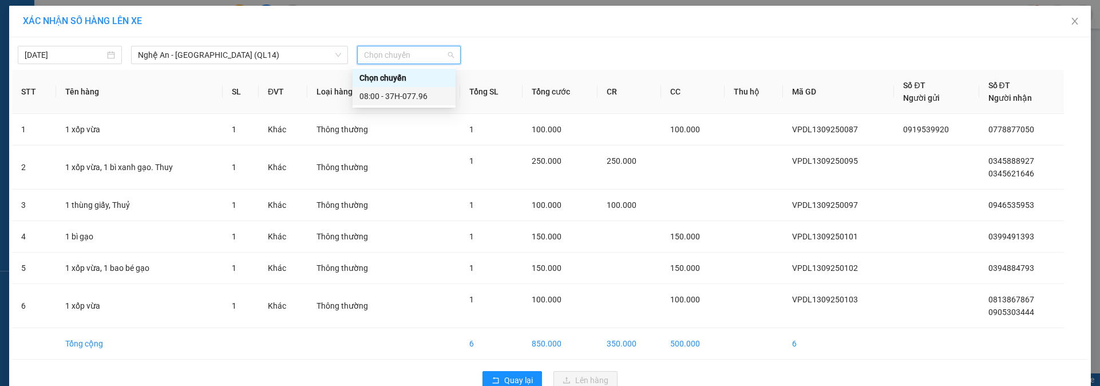
click at [396, 99] on div "08:00 - 37H-077.96" at bounding box center [403, 96] width 89 height 13
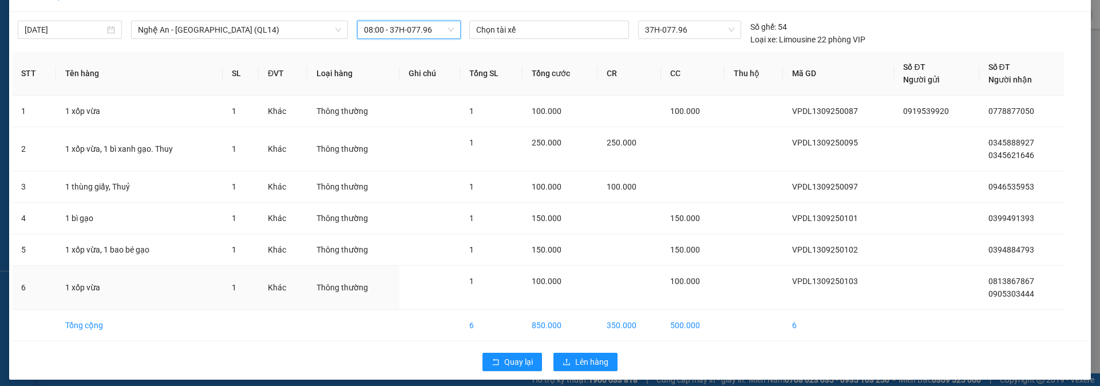
scroll to position [33, 0]
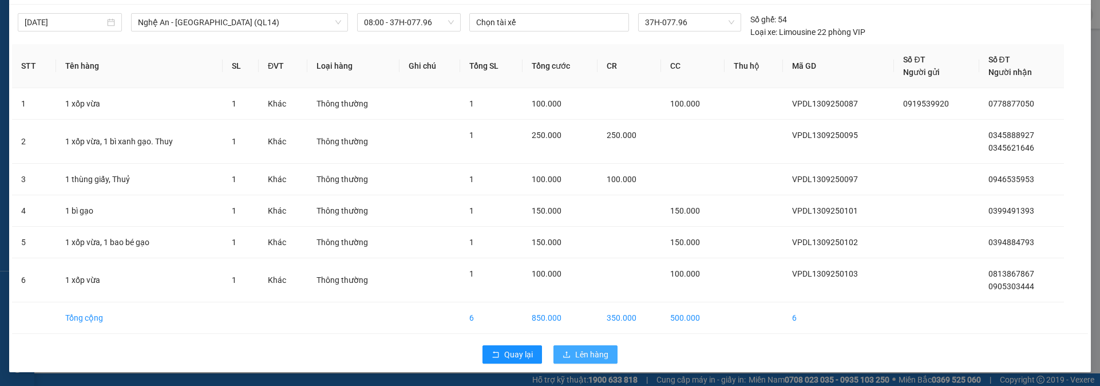
click at [600, 357] on span "Lên hàng" at bounding box center [591, 354] width 33 height 13
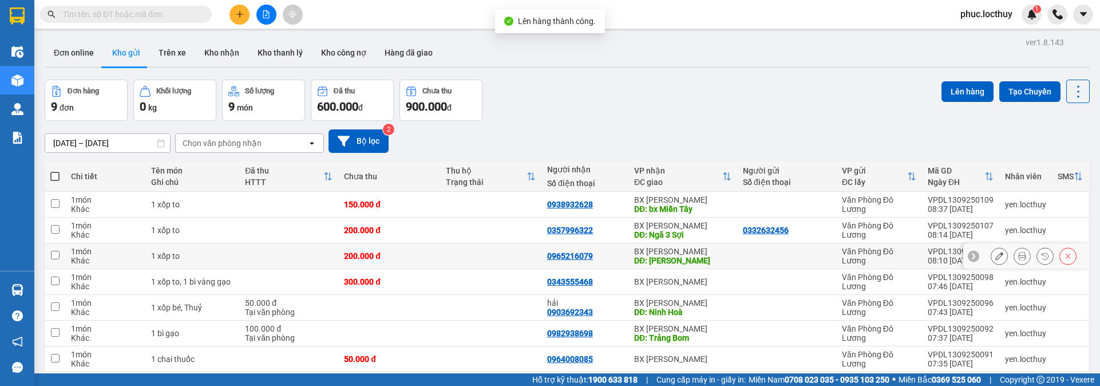
scroll to position [97, 0]
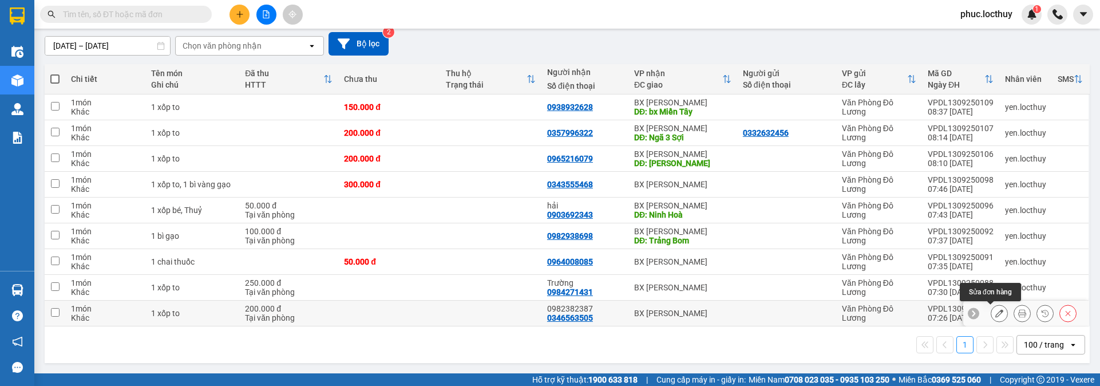
click at [995, 315] on icon at bounding box center [999, 313] width 8 height 8
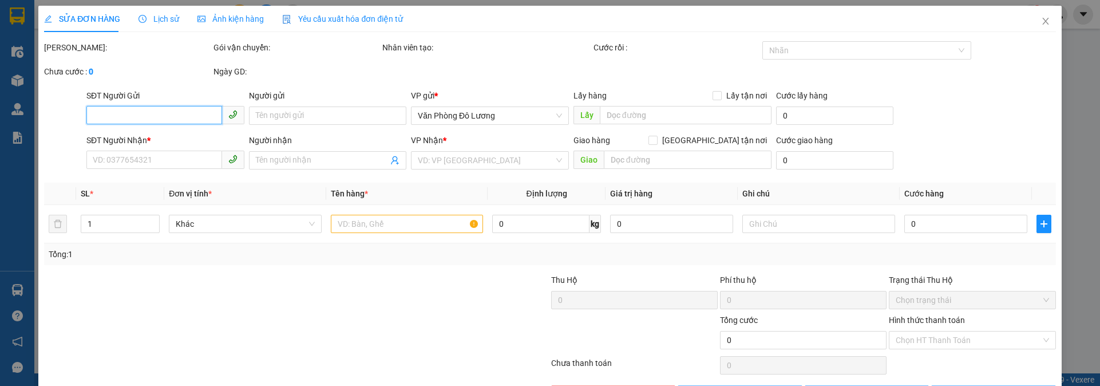
type input "0346563505"
type input "0982382387"
type input "200.000"
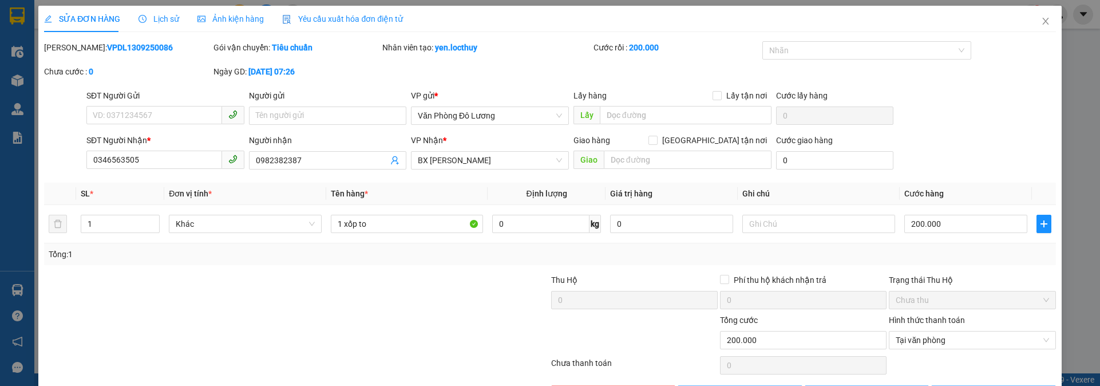
click at [231, 17] on span "Ảnh kiện hàng" at bounding box center [230, 18] width 66 height 9
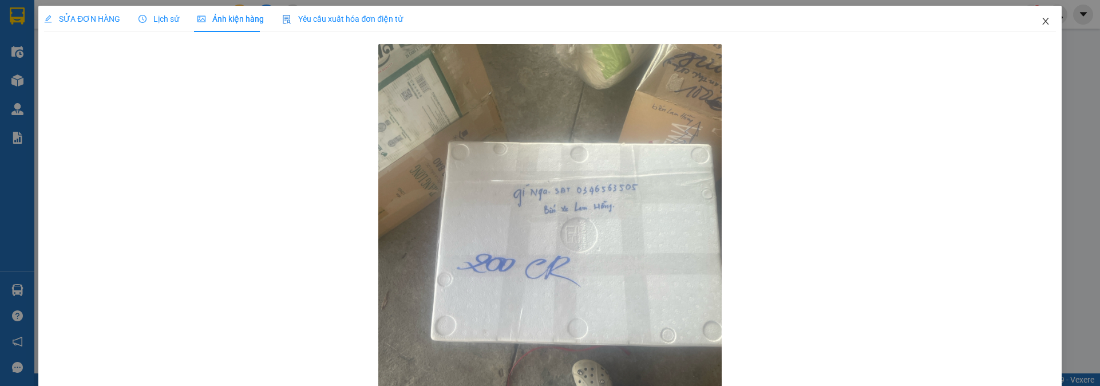
click at [1041, 21] on icon "close" at bounding box center [1045, 21] width 9 height 9
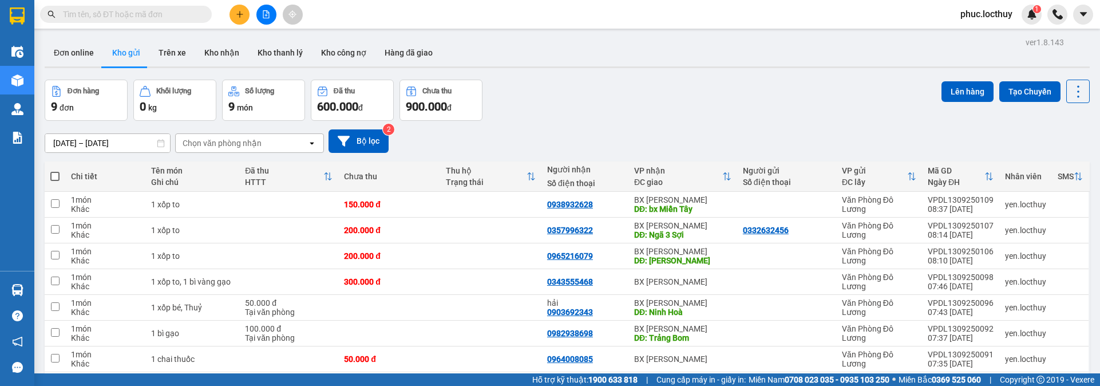
click at [58, 171] on label at bounding box center [54, 176] width 9 height 11
click at [55, 171] on input "checkbox" at bounding box center [55, 171] width 0 height 0
checkbox input "true"
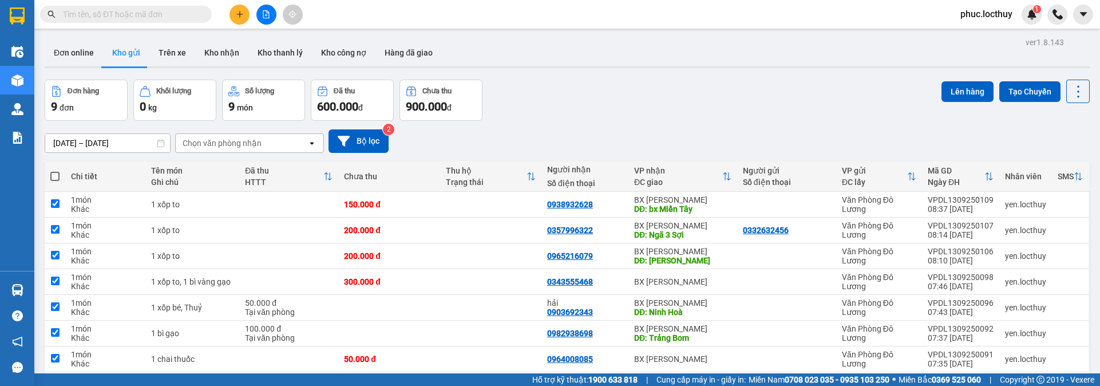
checkbox input "true"
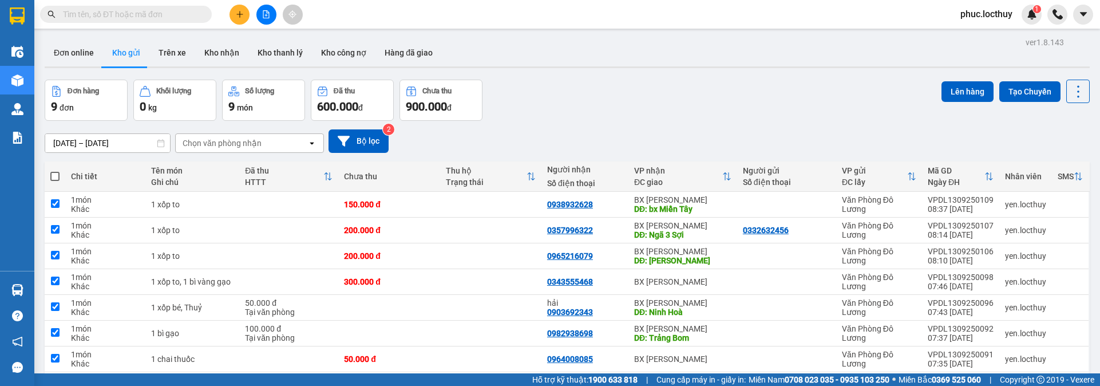
checkbox input "true"
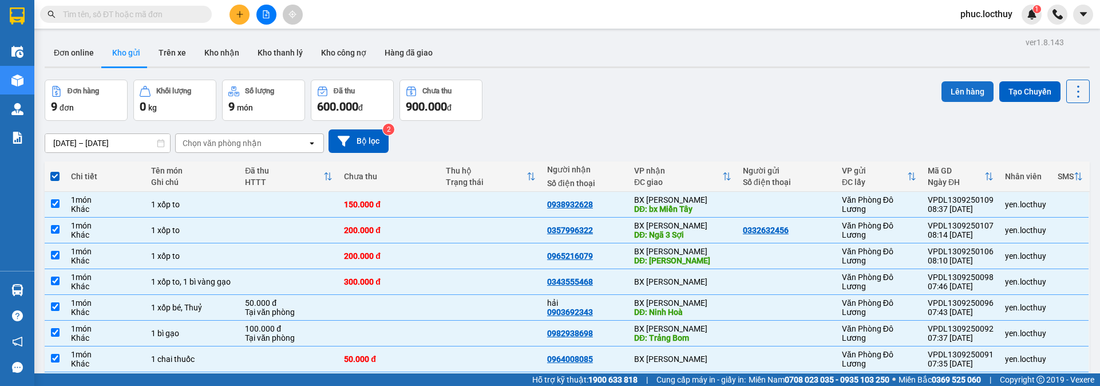
click at [948, 93] on button "Lên hàng" at bounding box center [968, 91] width 52 height 21
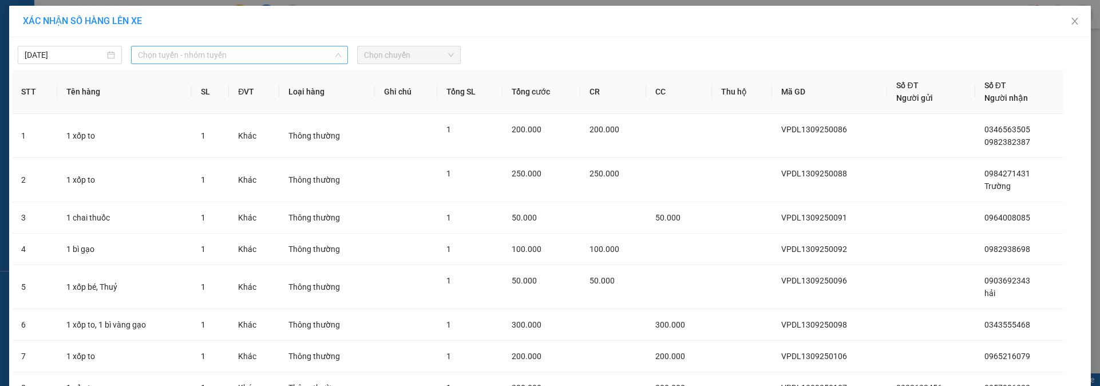
click at [195, 60] on span "Chọn tuyến - nhóm tuyến" at bounding box center [239, 54] width 203 height 17
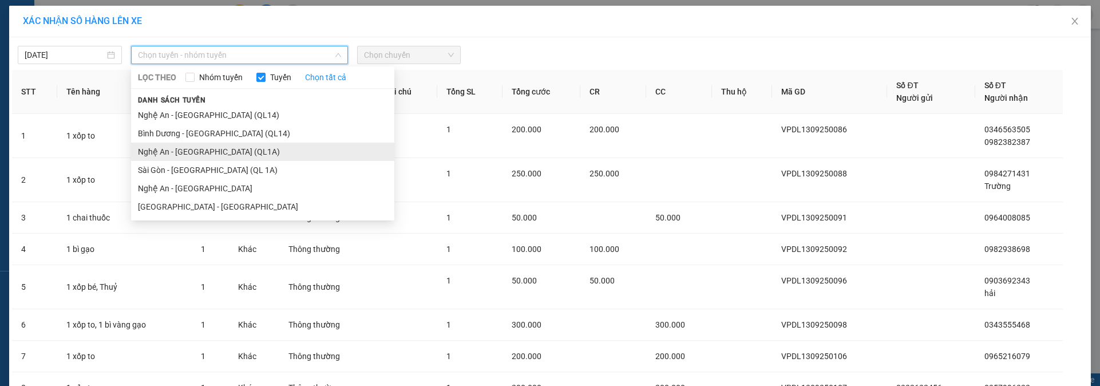
click at [194, 151] on li "Nghệ An - [GEOGRAPHIC_DATA] (QL1A)" at bounding box center [262, 152] width 263 height 18
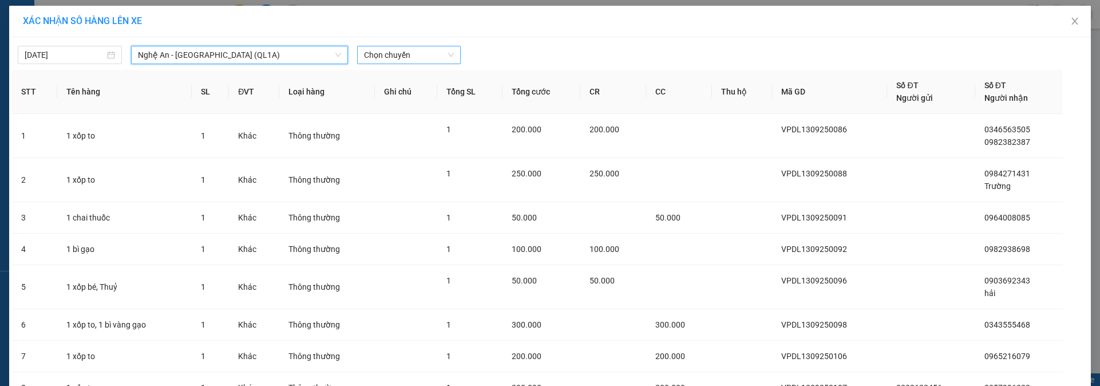
click at [386, 56] on span "Chọn chuyến" at bounding box center [409, 54] width 90 height 17
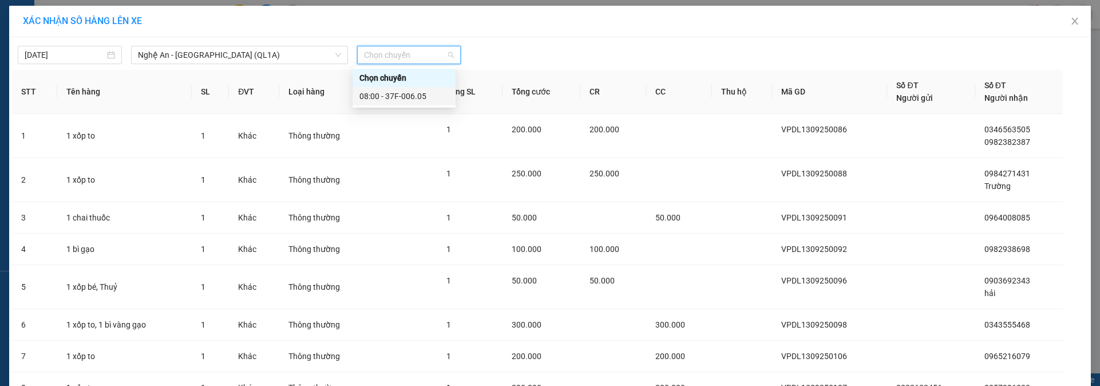
click at [407, 100] on div "08:00 - 37F-006.05" at bounding box center [403, 96] width 89 height 13
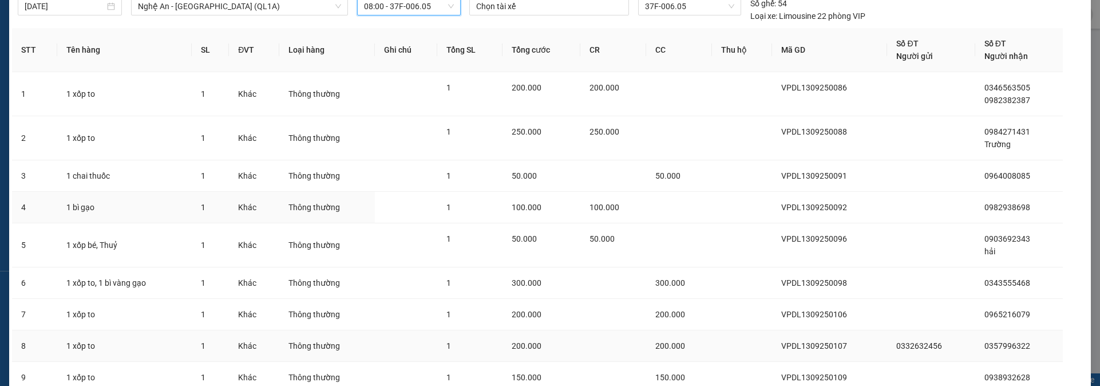
scroll to position [140, 0]
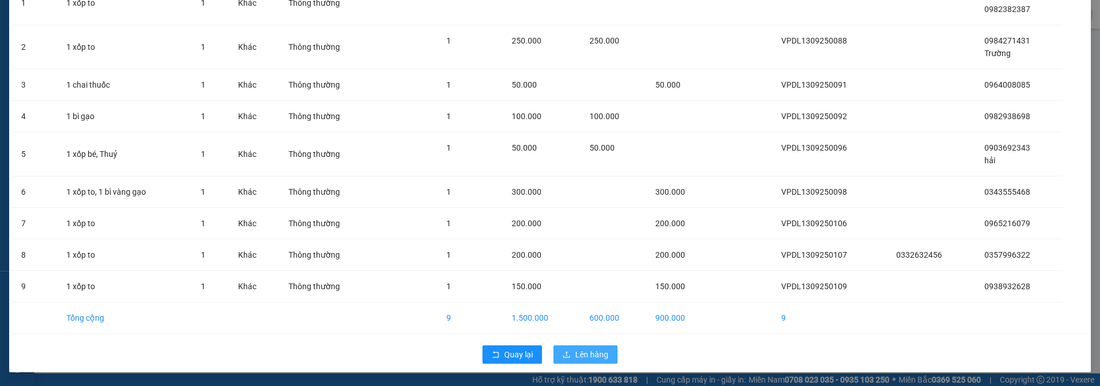
click at [586, 351] on span "Lên hàng" at bounding box center [591, 354] width 33 height 13
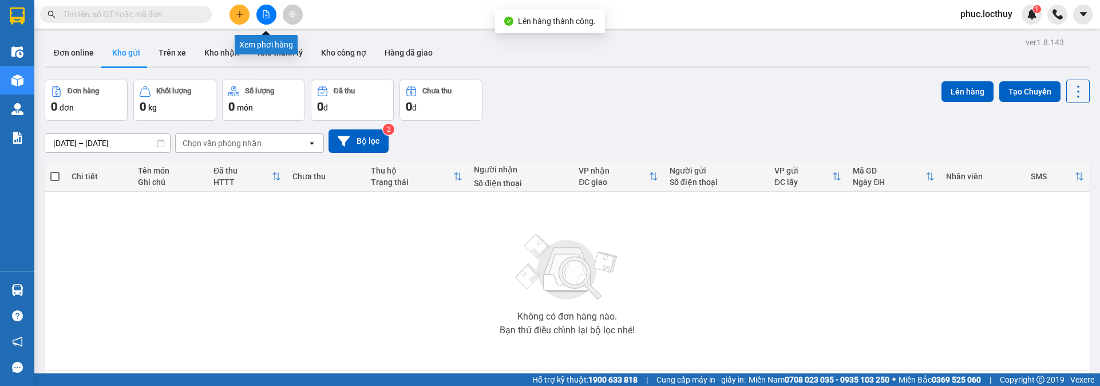
click at [264, 15] on icon "file-add" at bounding box center [266, 14] width 8 height 8
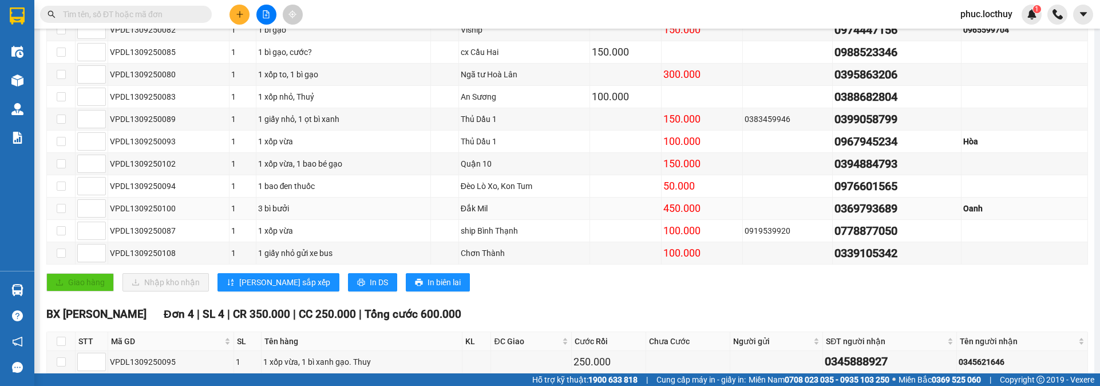
scroll to position [341, 0]
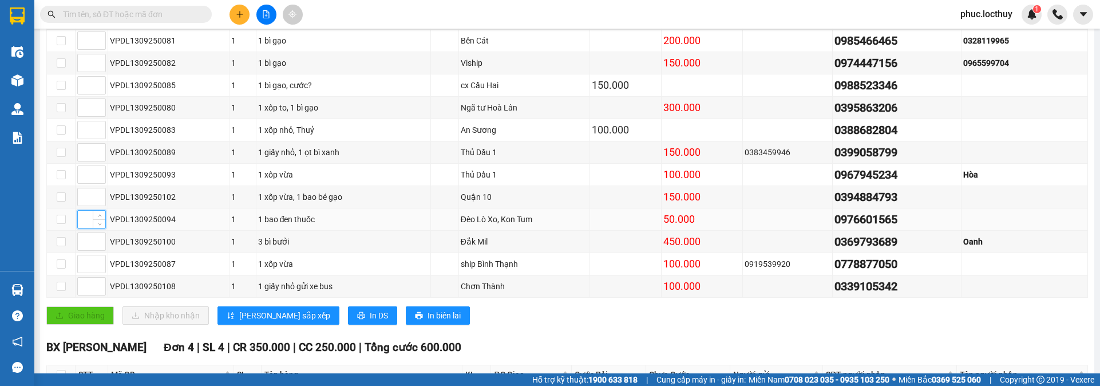
click at [86, 228] on input at bounding box center [91, 219] width 27 height 17
type input "1"
click at [89, 250] on input at bounding box center [91, 241] width 27 height 17
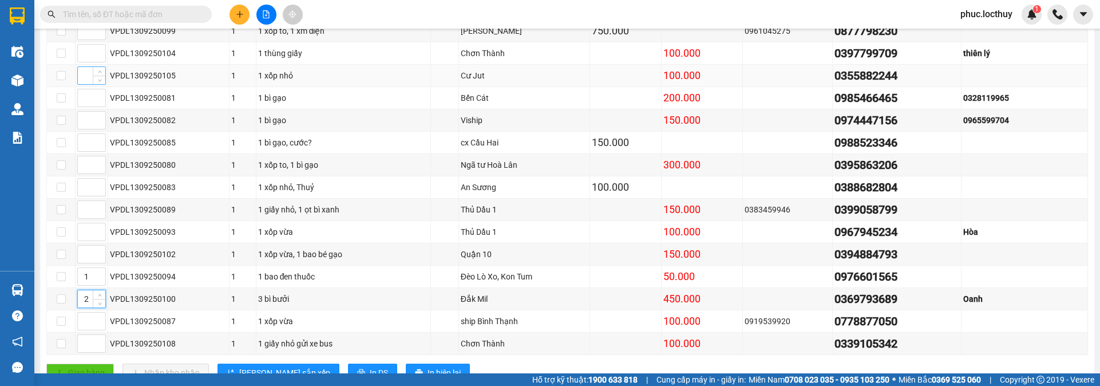
type input "2"
click at [85, 84] on input at bounding box center [91, 75] width 27 height 17
type input "3"
click at [85, 62] on input at bounding box center [91, 53] width 27 height 17
click at [85, 151] on input at bounding box center [91, 142] width 27 height 17
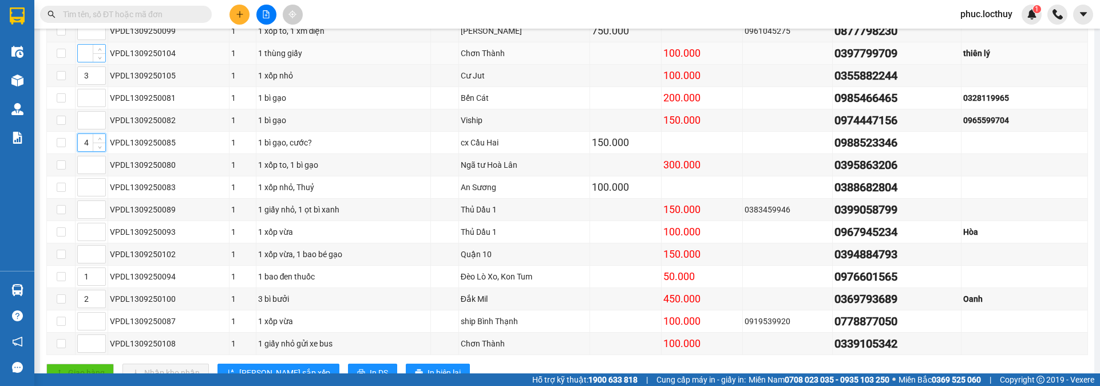
type input "4"
click at [92, 62] on input at bounding box center [91, 53] width 27 height 17
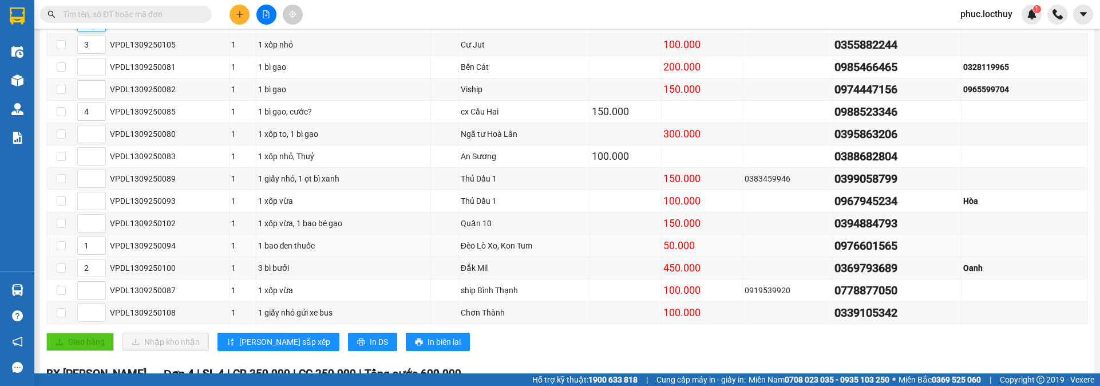
scroll to position [341, 0]
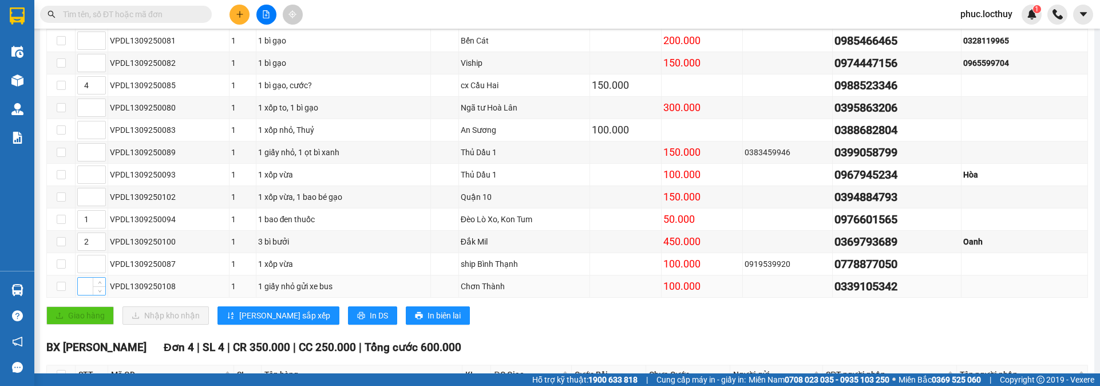
type input "5"
click at [79, 295] on input at bounding box center [91, 286] width 27 height 17
type input "5"
click at [246, 322] on span "[PERSON_NAME] sắp xếp" at bounding box center [284, 315] width 91 height 13
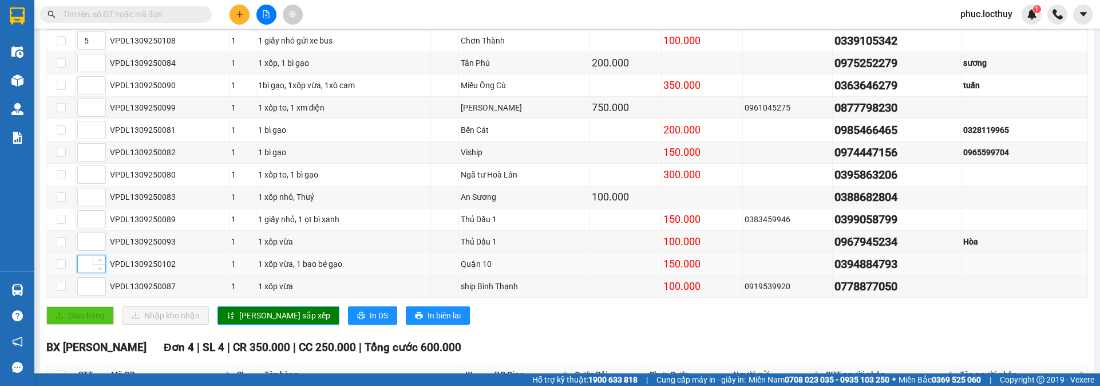
click at [87, 272] on input at bounding box center [91, 263] width 27 height 17
type input "6"
click at [82, 250] on input at bounding box center [91, 241] width 27 height 17
type input "6"
click at [80, 228] on input at bounding box center [91, 219] width 27 height 17
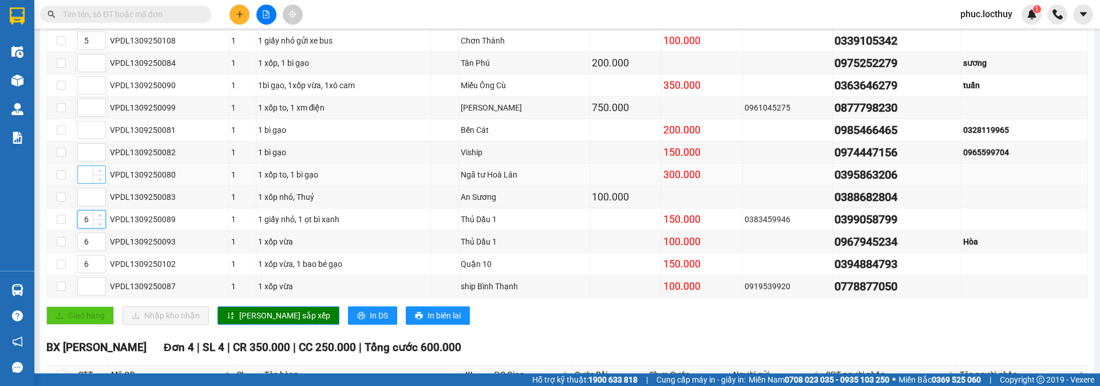
type input "6"
click at [82, 183] on input at bounding box center [91, 174] width 27 height 17
type input "6"
click at [82, 161] on input at bounding box center [91, 152] width 27 height 17
type input "6"
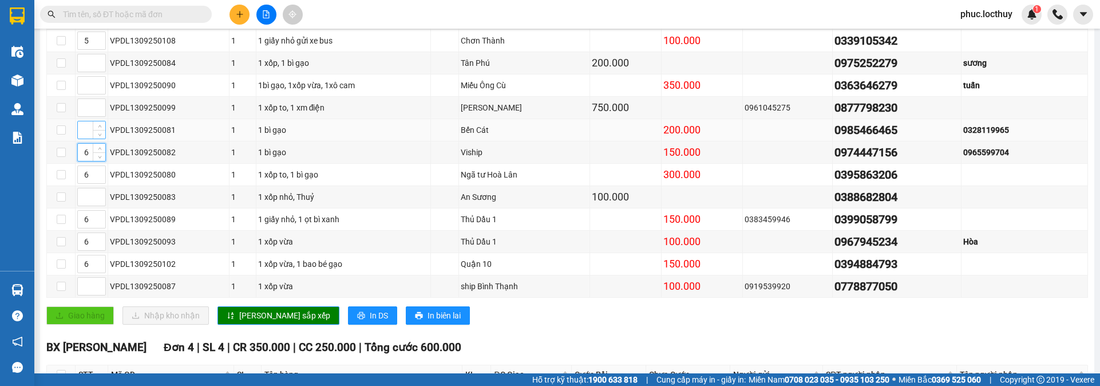
click at [86, 139] on input at bounding box center [91, 129] width 27 height 17
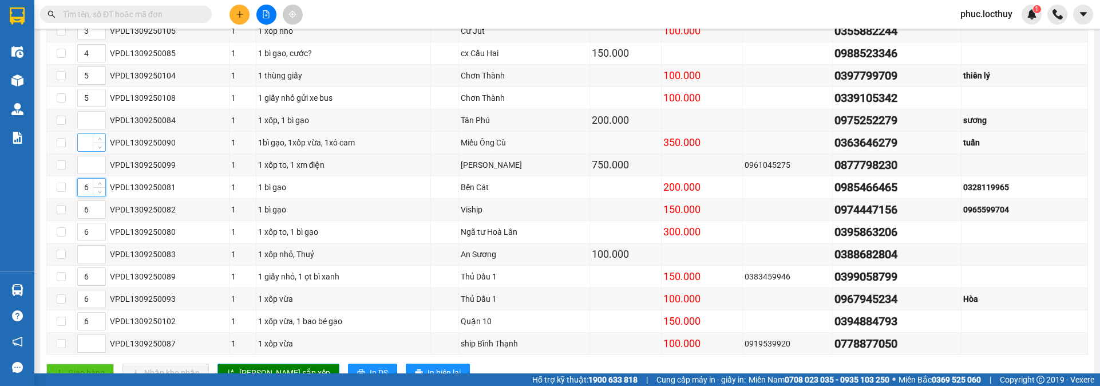
type input "6"
click at [83, 151] on input at bounding box center [91, 142] width 27 height 17
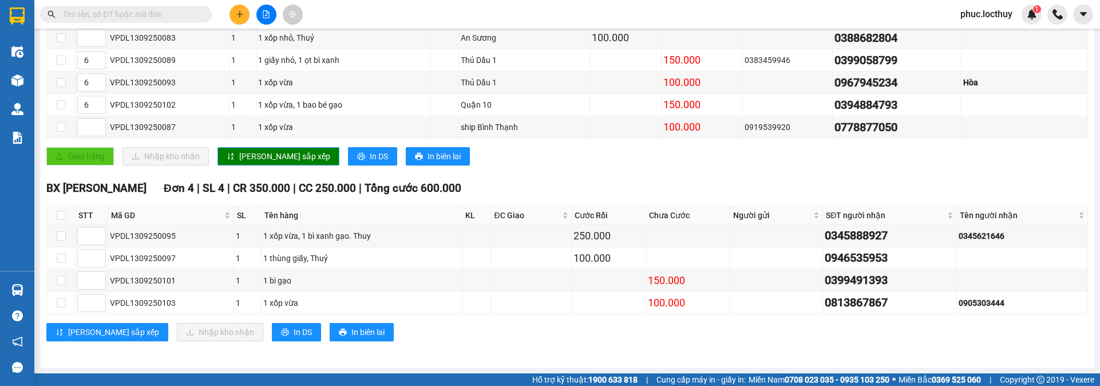
type input "6"
click at [228, 159] on icon "sort-ascending" at bounding box center [231, 156] width 6 height 7
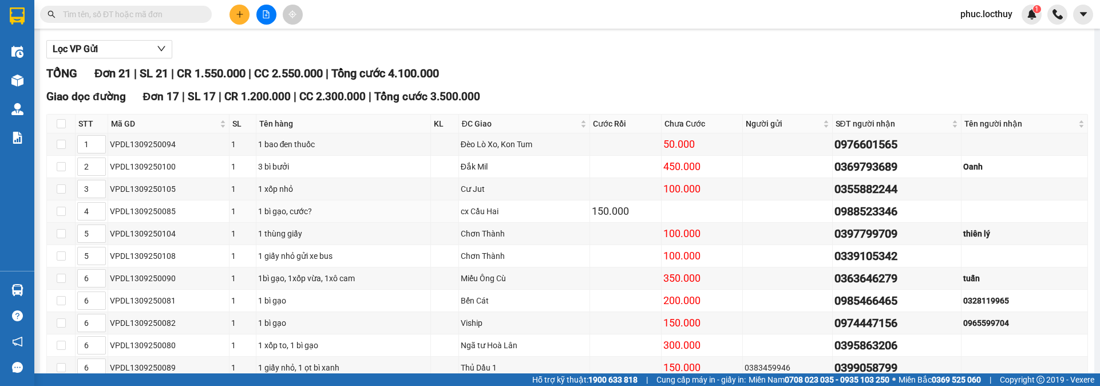
scroll to position [0, 0]
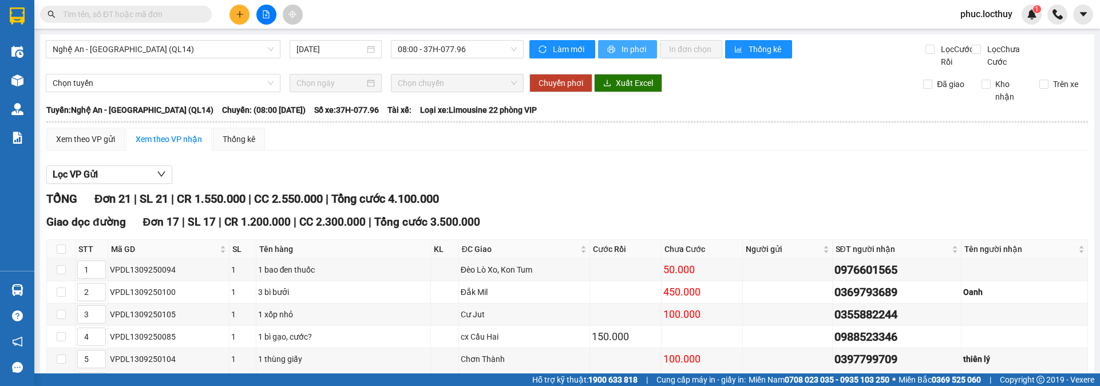
click at [614, 50] on button "In phơi" at bounding box center [627, 49] width 59 height 18
click at [612, 50] on span "printer" at bounding box center [612, 49] width 10 height 9
click at [623, 56] on button "In phơi" at bounding box center [627, 49] width 59 height 18
click at [611, 49] on span "printer" at bounding box center [612, 49] width 10 height 9
click at [637, 44] on span "In phơi" at bounding box center [635, 49] width 26 height 13
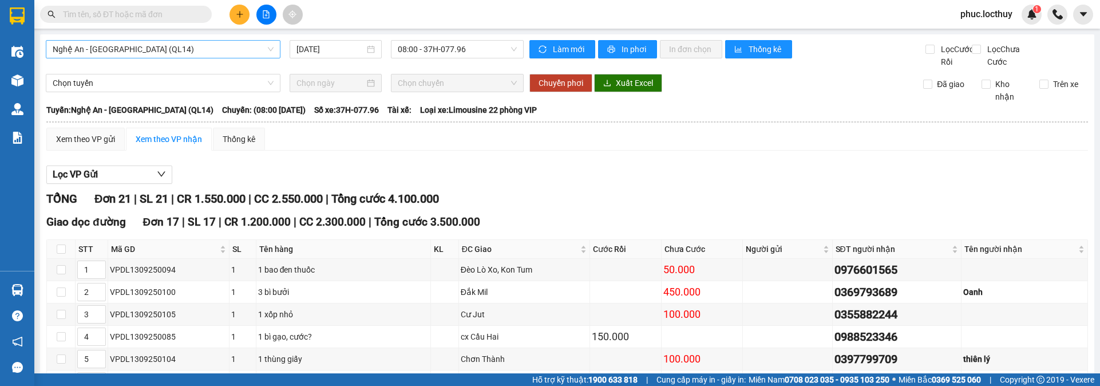
click at [242, 46] on span "Nghệ An - [GEOGRAPHIC_DATA] (QL14)" at bounding box center [163, 49] width 221 height 17
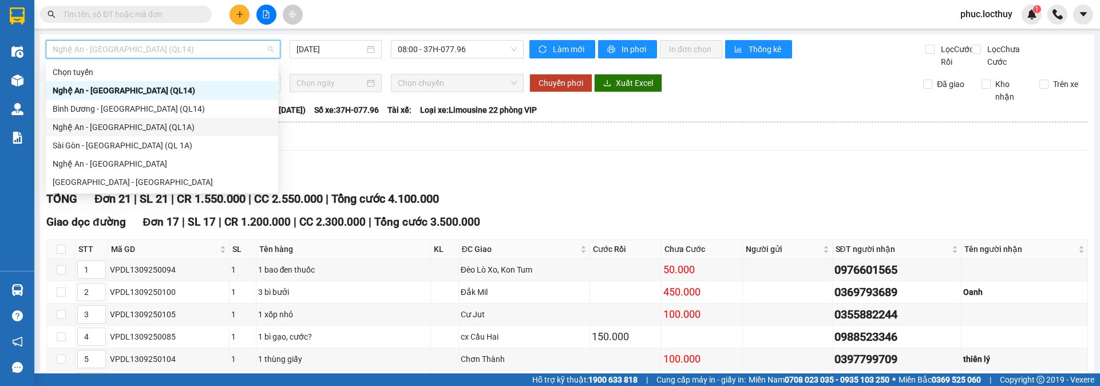
click at [125, 121] on div "Nghệ An - [GEOGRAPHIC_DATA] (QL1A)" at bounding box center [162, 127] width 219 height 13
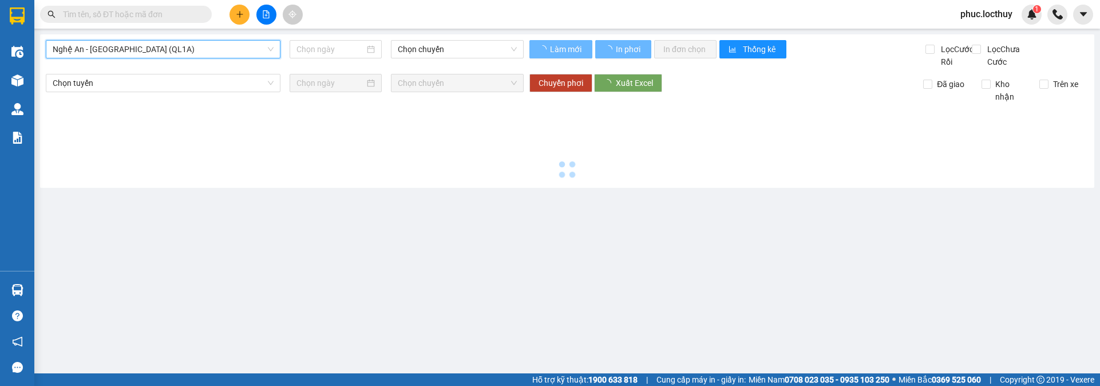
type input "[DATE]"
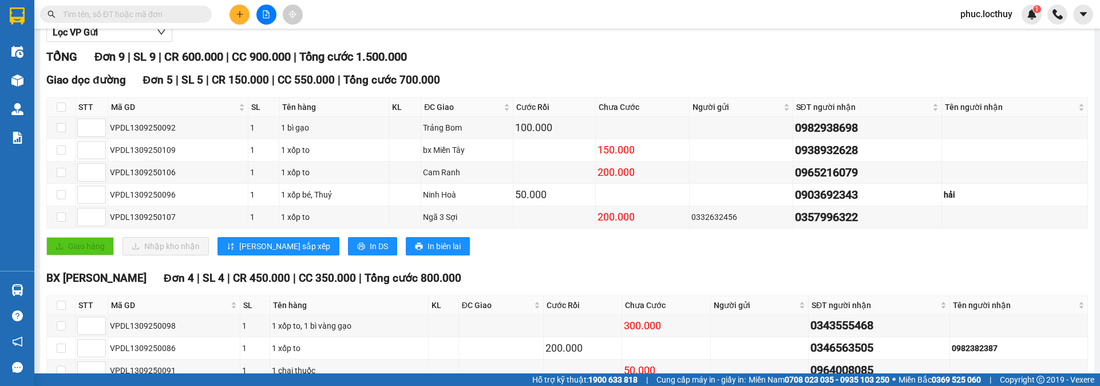
scroll to position [172, 0]
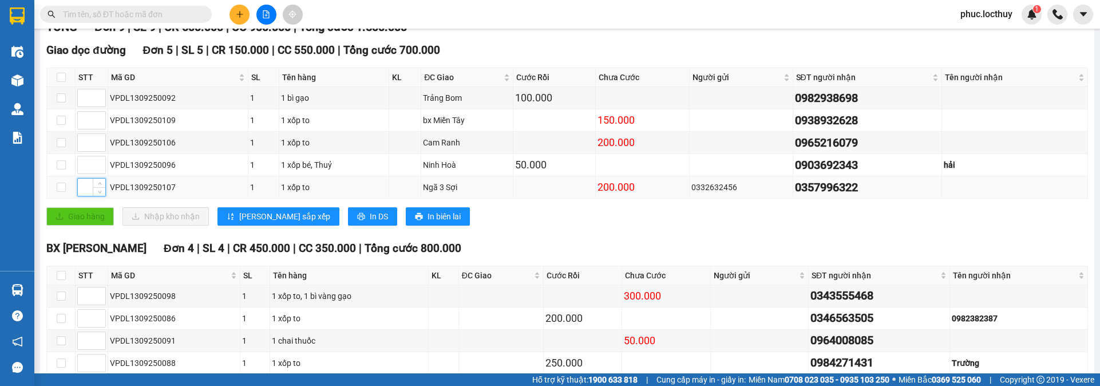
click at [84, 196] on input at bounding box center [91, 187] width 27 height 17
type input "1"
click at [84, 173] on input at bounding box center [91, 164] width 27 height 17
type input "1"
click at [84, 151] on input at bounding box center [91, 142] width 27 height 17
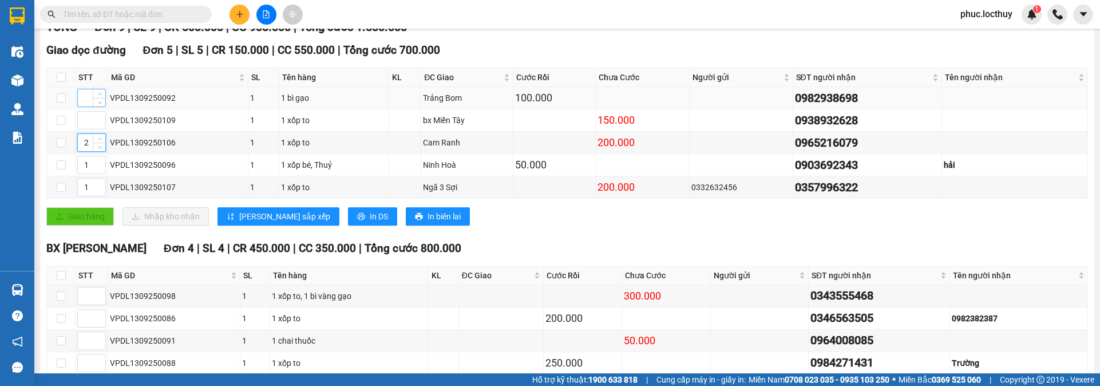
type input "2"
click at [86, 106] on input at bounding box center [91, 97] width 27 height 17
type input "3"
click at [239, 223] on span "[PERSON_NAME] sắp xếp" at bounding box center [284, 216] width 91 height 13
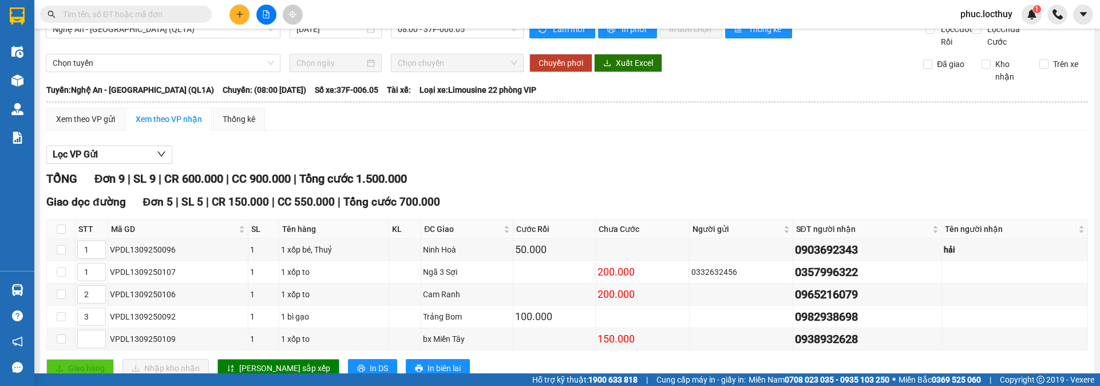
scroll to position [0, 0]
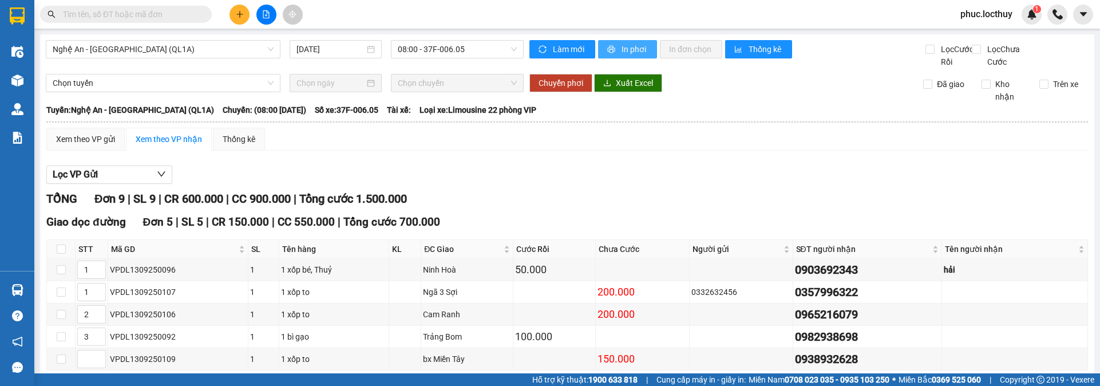
click at [628, 50] on span "In phơi" at bounding box center [635, 49] width 26 height 13
